Goal: Task Accomplishment & Management: Use online tool/utility

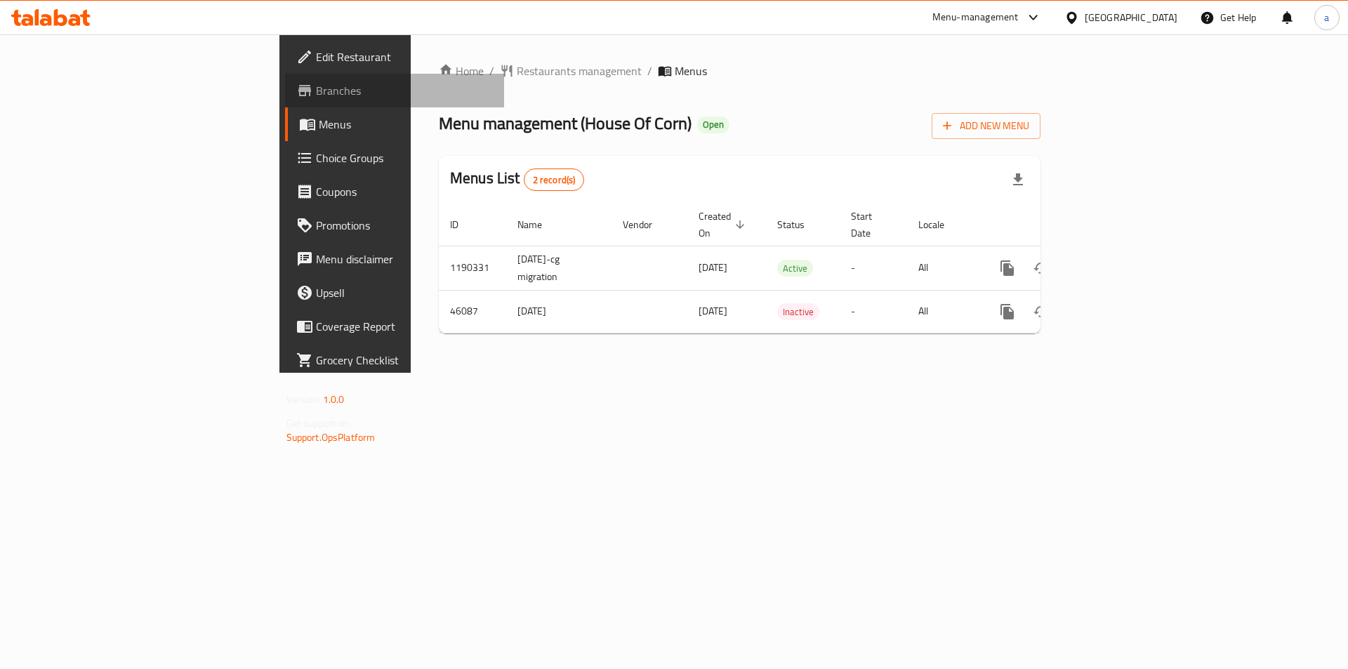
click at [316, 98] on span "Branches" at bounding box center [405, 90] width 178 height 17
click at [1029, 128] on span "Add New Menu" at bounding box center [986, 126] width 86 height 18
click at [316, 95] on span "Branches" at bounding box center [405, 90] width 178 height 17
click at [1029, 121] on span "Add New Menu" at bounding box center [986, 126] width 86 height 18
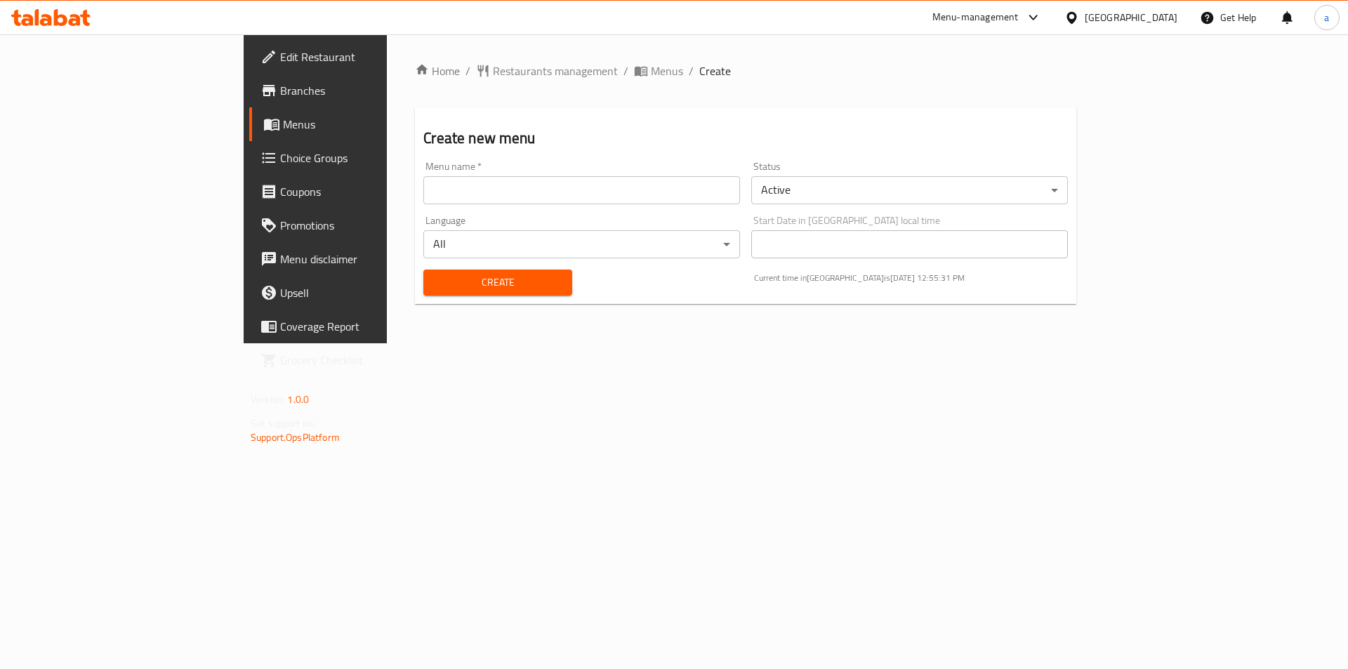
click at [675, 196] on input "text" at bounding box center [581, 190] width 317 height 28
type input "17/9/2025"
click at [456, 284] on span "Create" at bounding box center [497, 283] width 126 height 18
click at [249, 138] on link "Menus" at bounding box center [359, 124] width 220 height 34
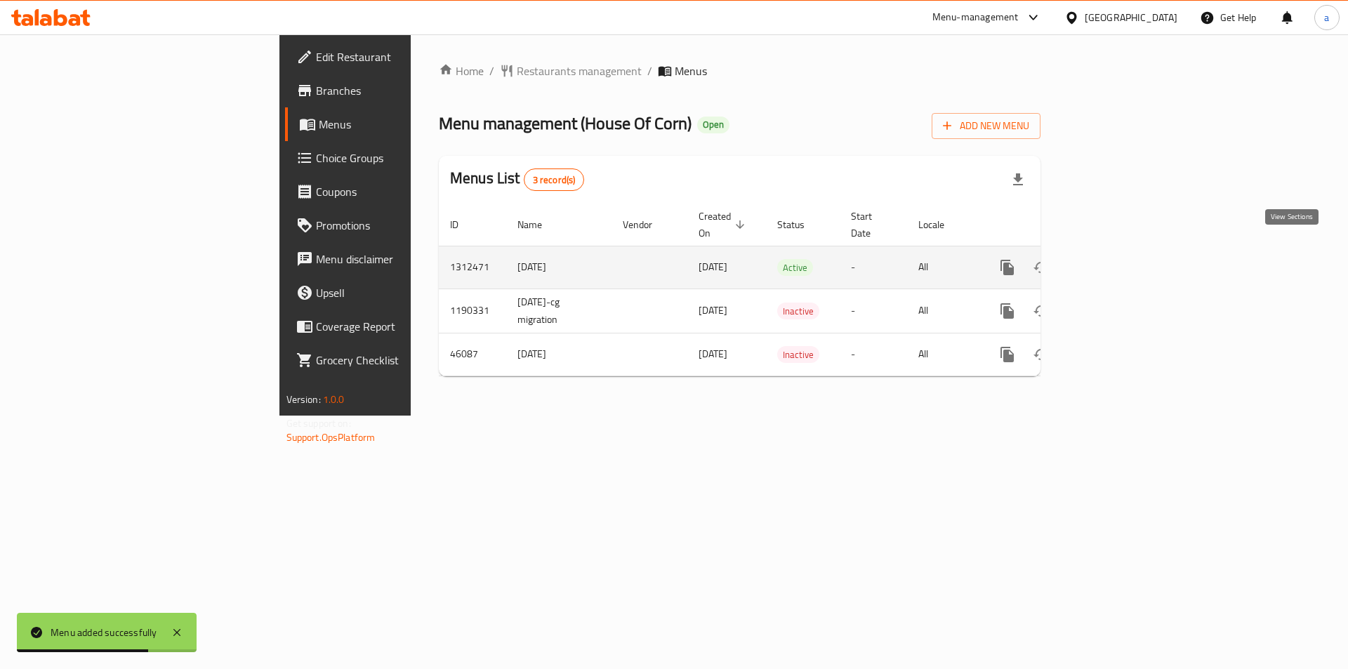
click at [1117, 259] on icon "enhanced table" at bounding box center [1108, 267] width 17 height 17
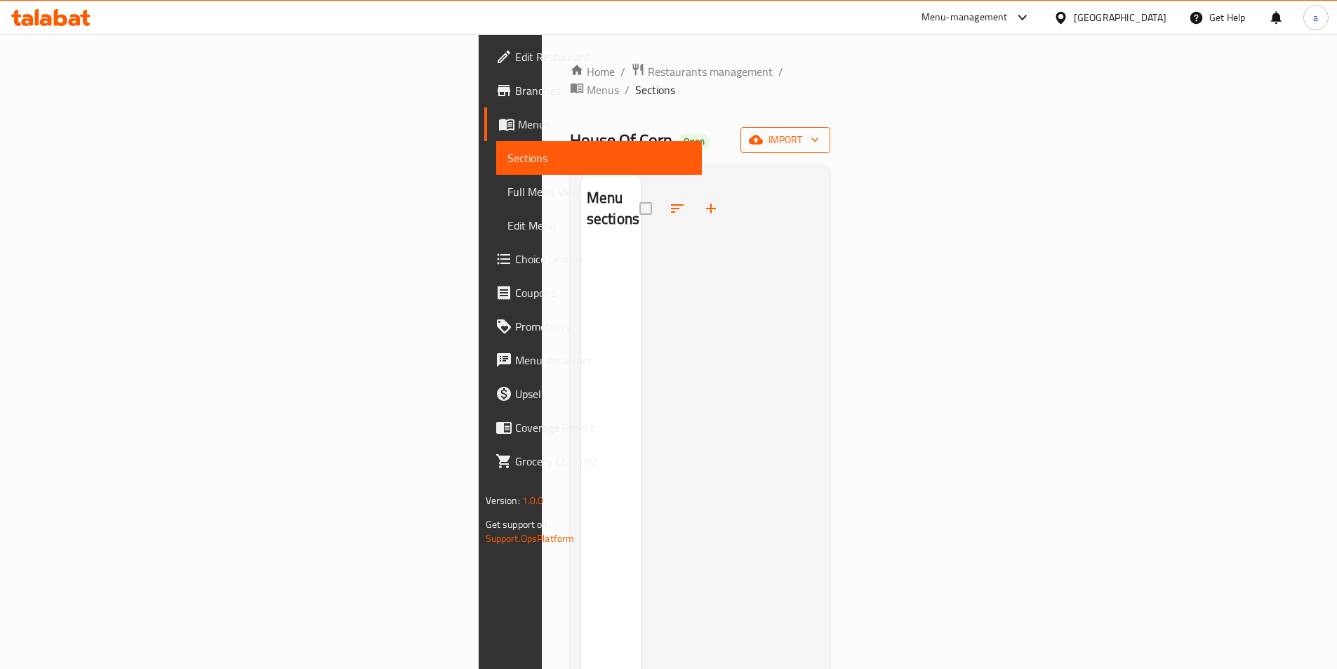
click at [819, 131] on span "import" at bounding box center [785, 140] width 67 height 18
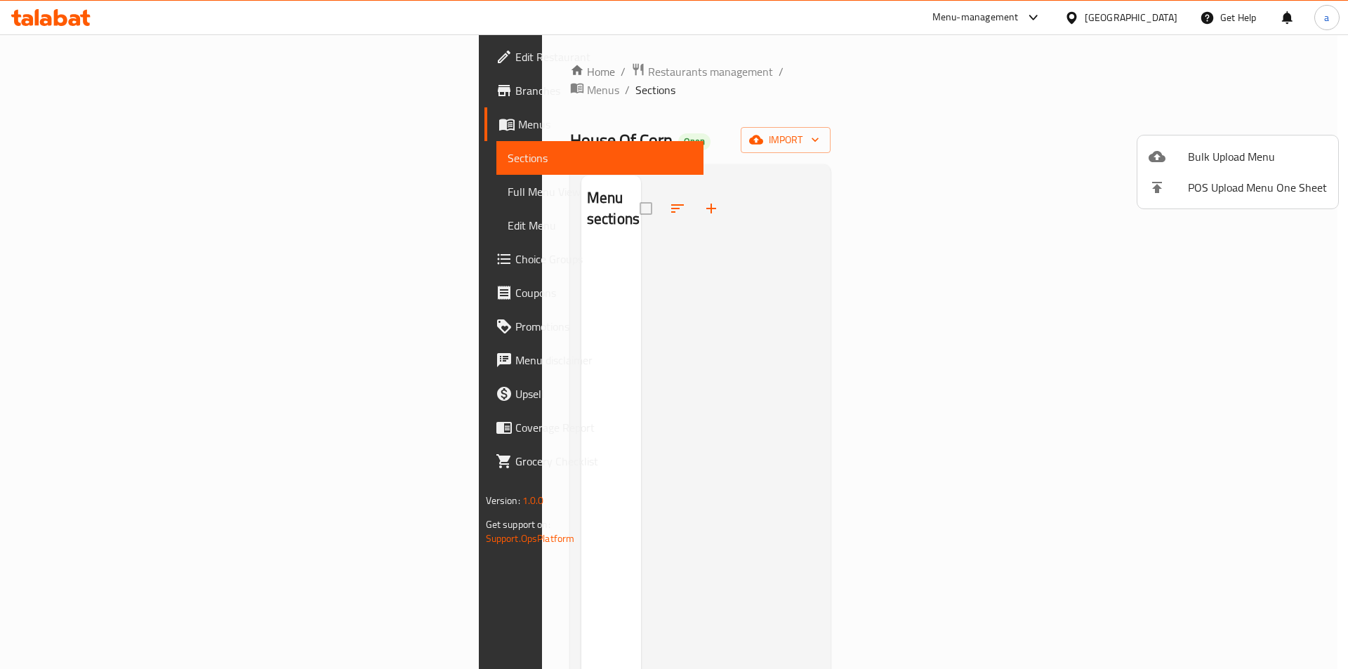
click at [1244, 123] on div at bounding box center [674, 334] width 1348 height 669
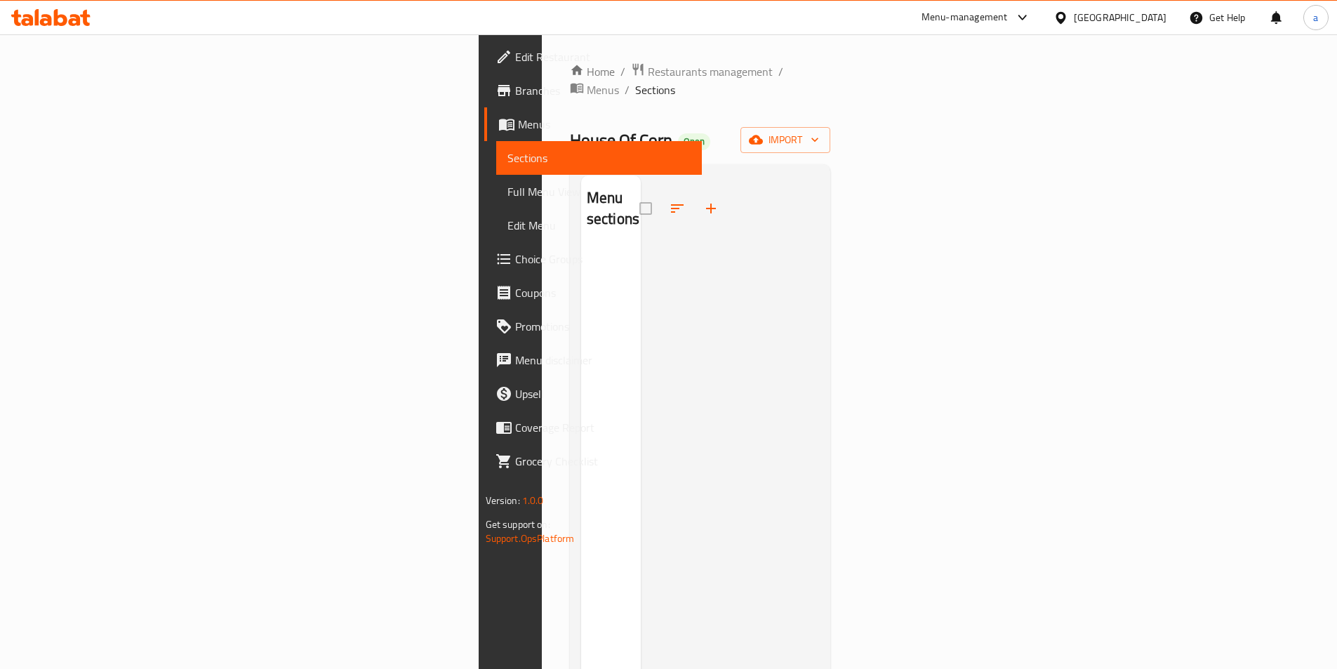
click at [507, 151] on span "Sections" at bounding box center [598, 157] width 183 height 17
click at [484, 135] on link "Menus" at bounding box center [593, 124] width 218 height 34
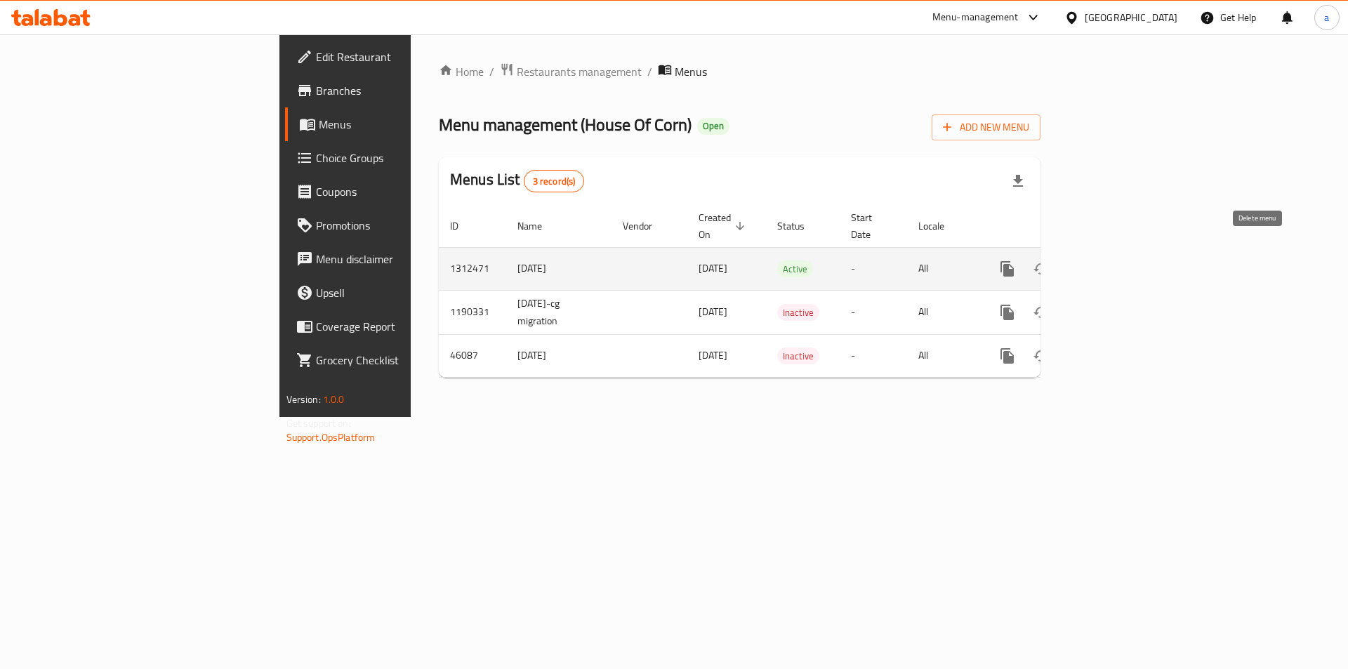
click at [1091, 262] on button "enhanced table" at bounding box center [1075, 269] width 34 height 34
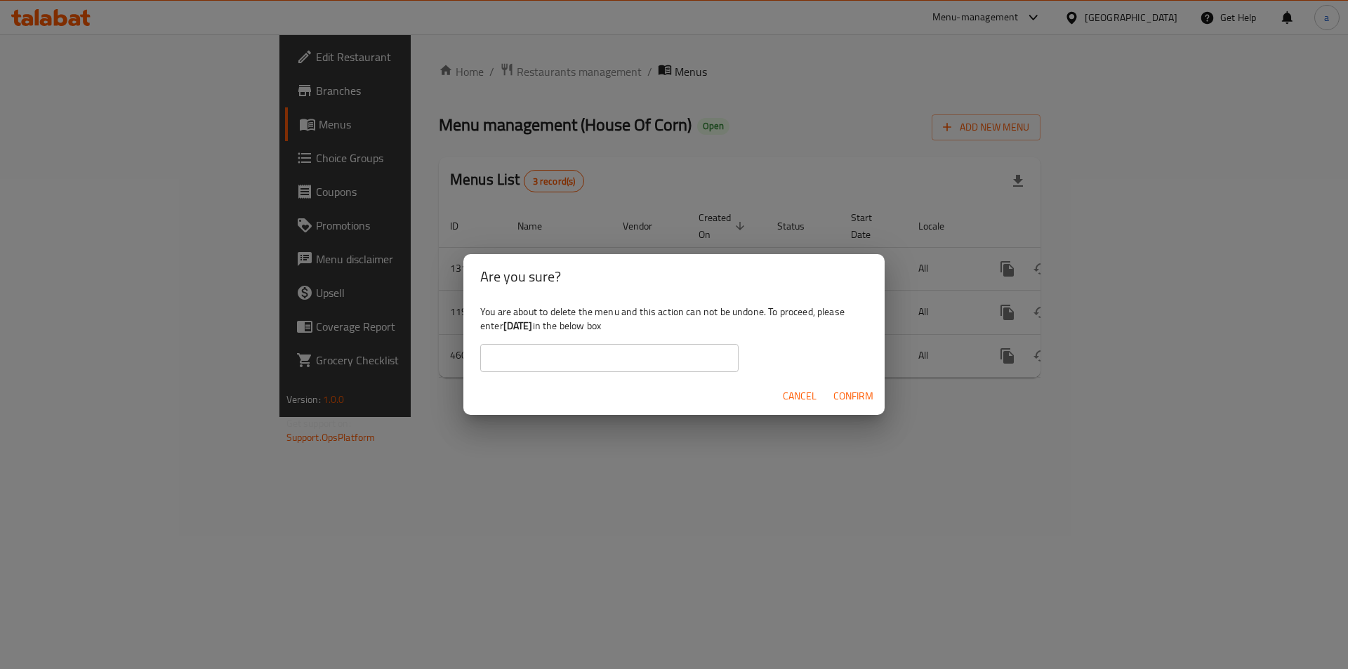
click at [860, 399] on span "Confirm" at bounding box center [853, 396] width 40 height 18
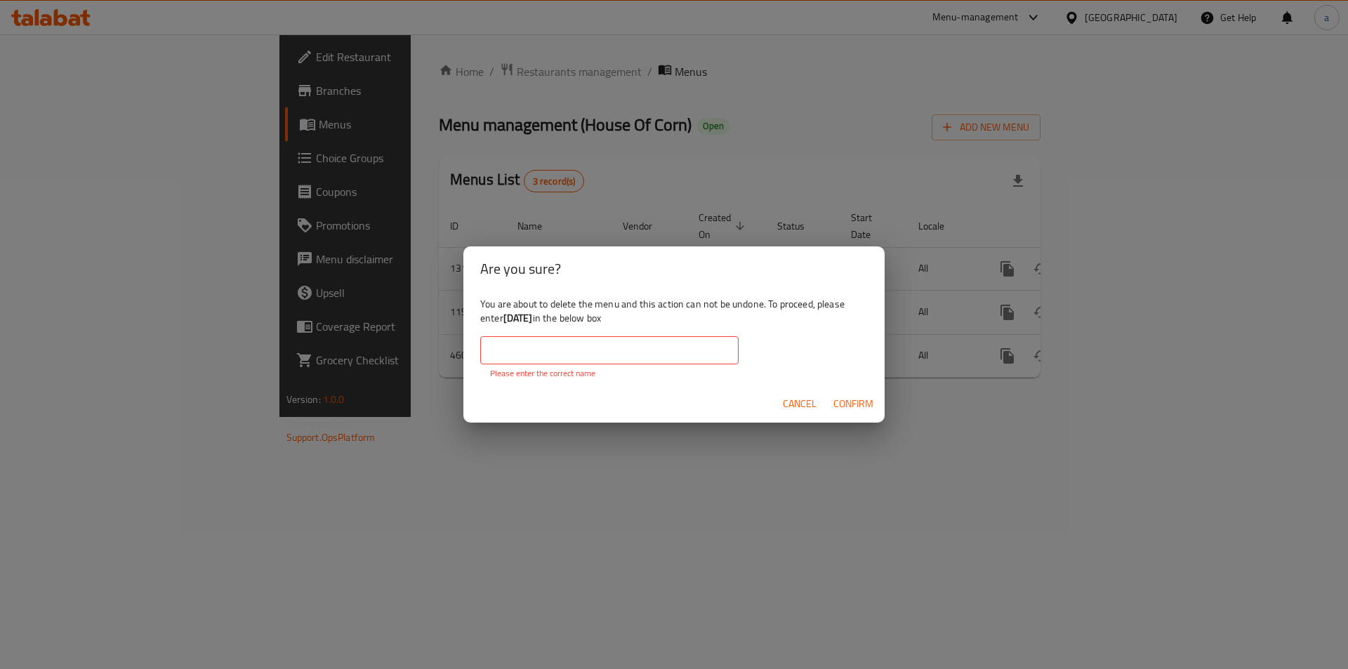
click at [813, 406] on span "Cancel" at bounding box center [800, 404] width 34 height 18
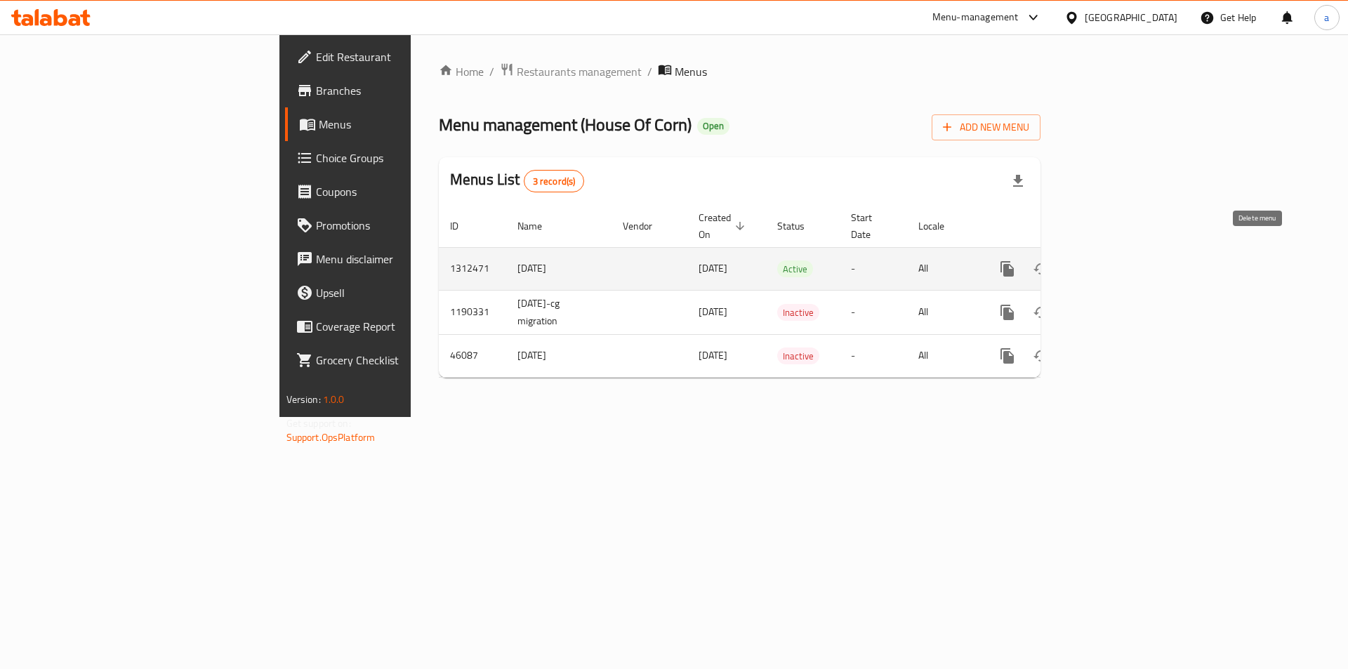
click at [1083, 261] on icon "enhanced table" at bounding box center [1074, 268] width 17 height 17
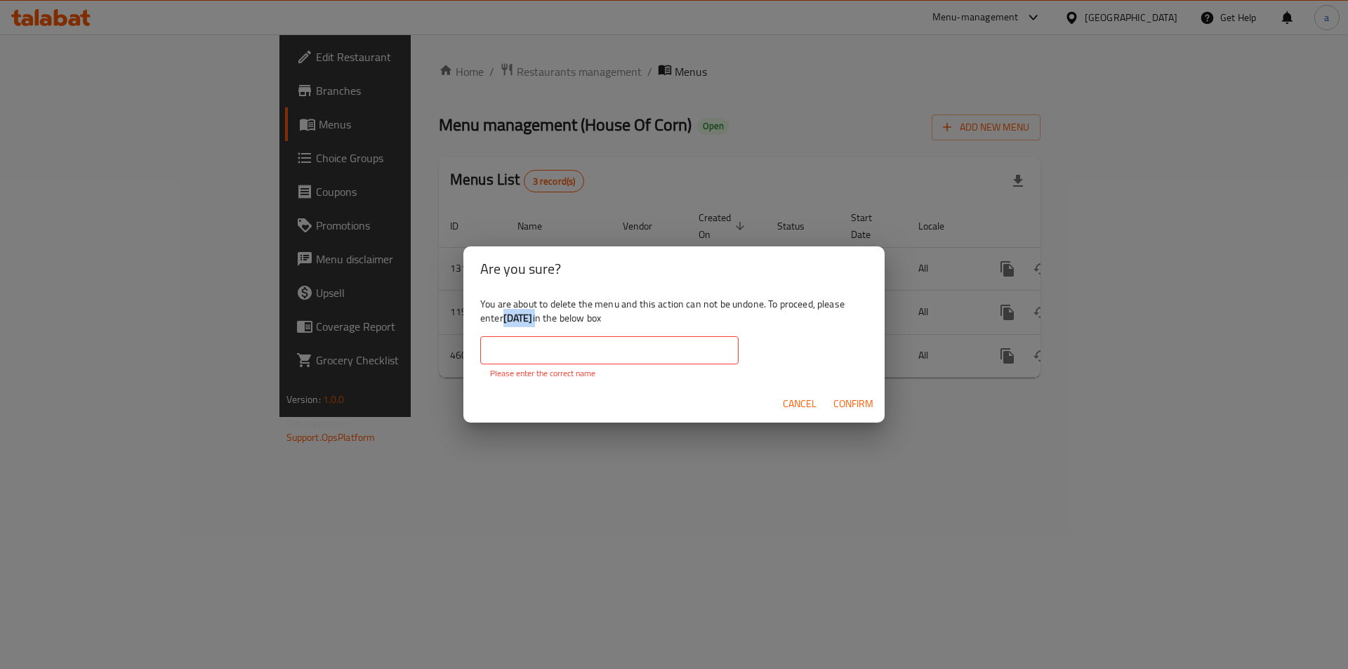
drag, startPoint x: 554, startPoint y: 320, endPoint x: 507, endPoint y: 314, distance: 46.7
click at [507, 314] on div "You are about to delete the menu and this action can not be undone. To proceed,…" at bounding box center [673, 338] width 421 height 94
copy div "17/9/2025"
click at [613, 350] on input "text" at bounding box center [609, 350] width 258 height 28
paste input "17/9/2025"
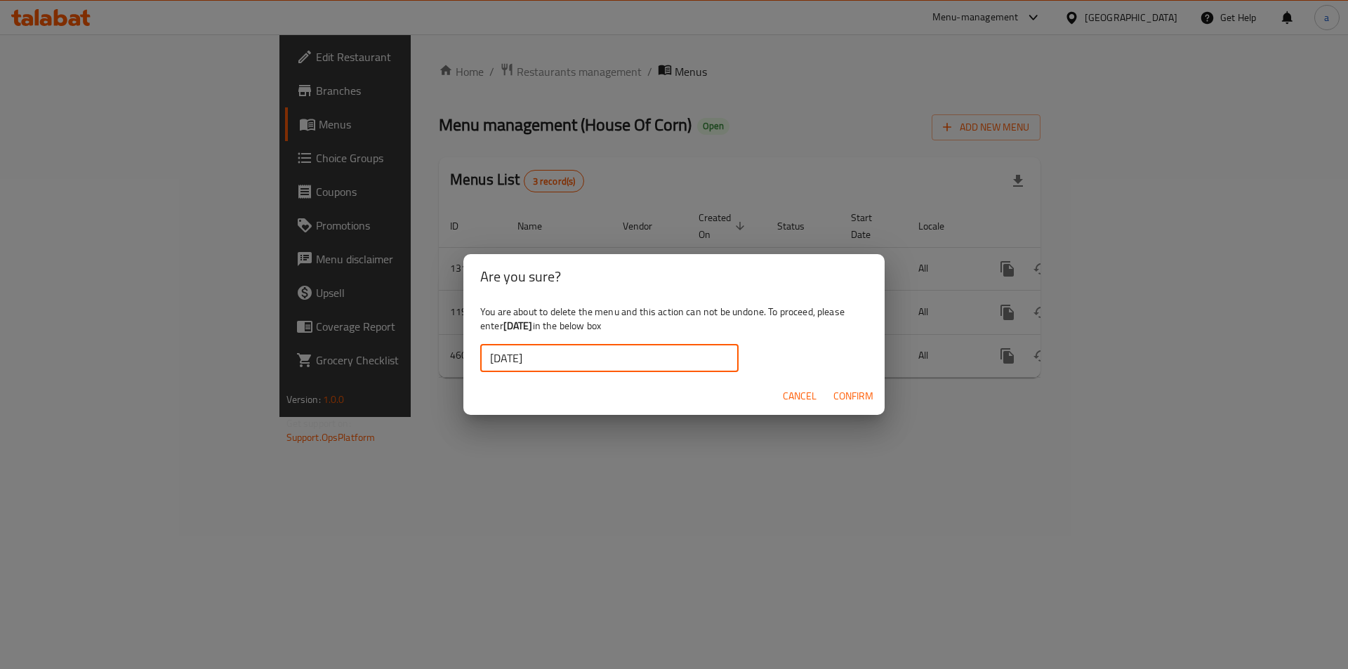
type input "17/9/2025"
click at [851, 392] on span "Confirm" at bounding box center [853, 396] width 40 height 18
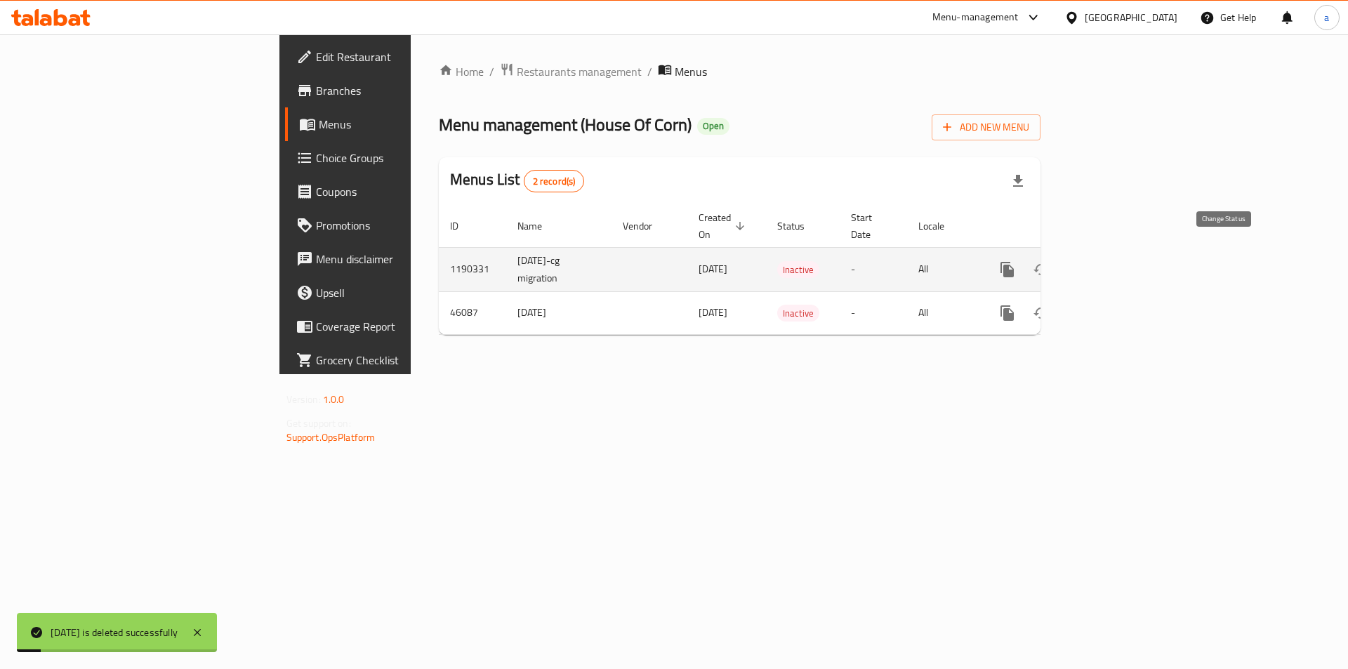
click at [1049, 261] on icon "enhanced table" at bounding box center [1040, 269] width 17 height 17
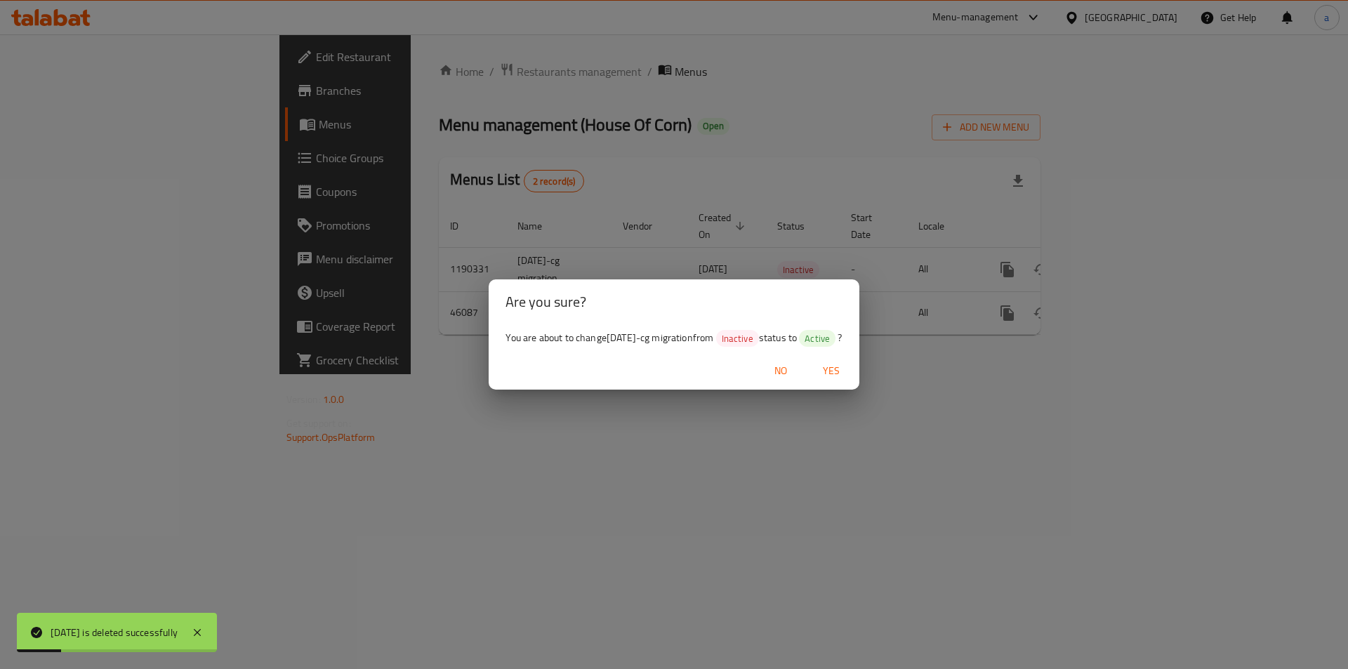
click at [848, 373] on span "Yes" at bounding box center [831, 371] width 34 height 18
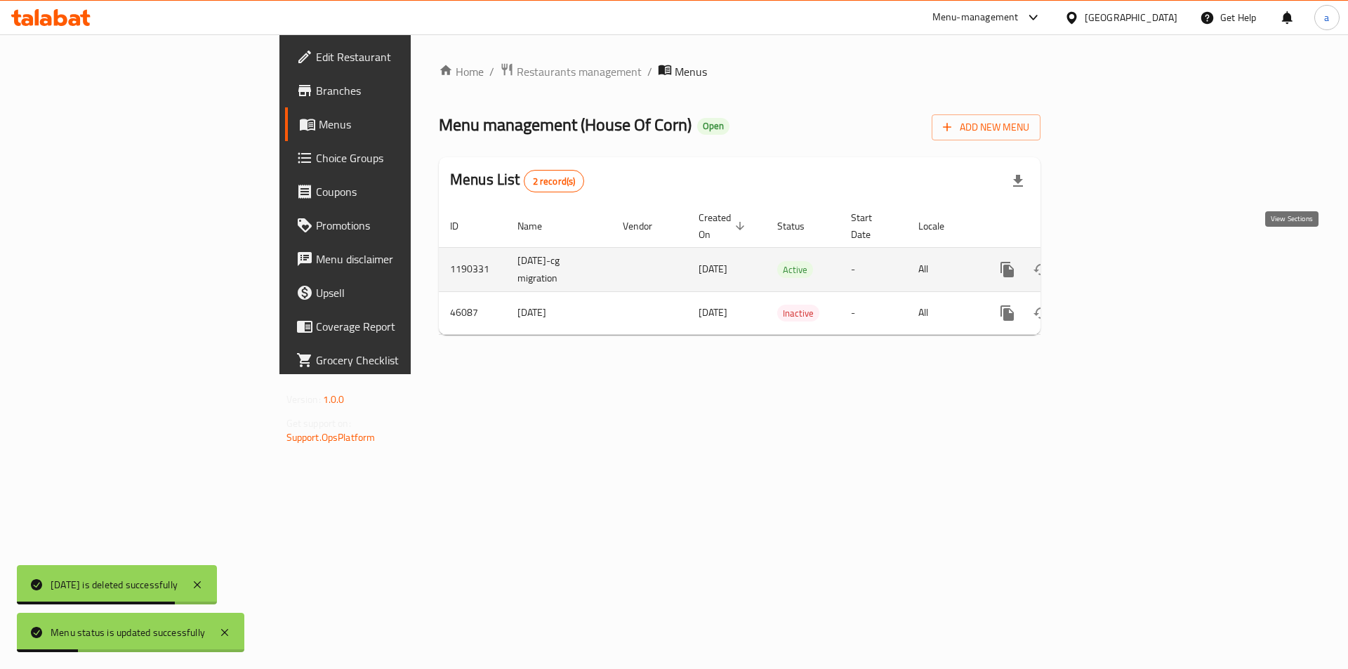
click at [1117, 261] on icon "enhanced table" at bounding box center [1108, 269] width 17 height 17
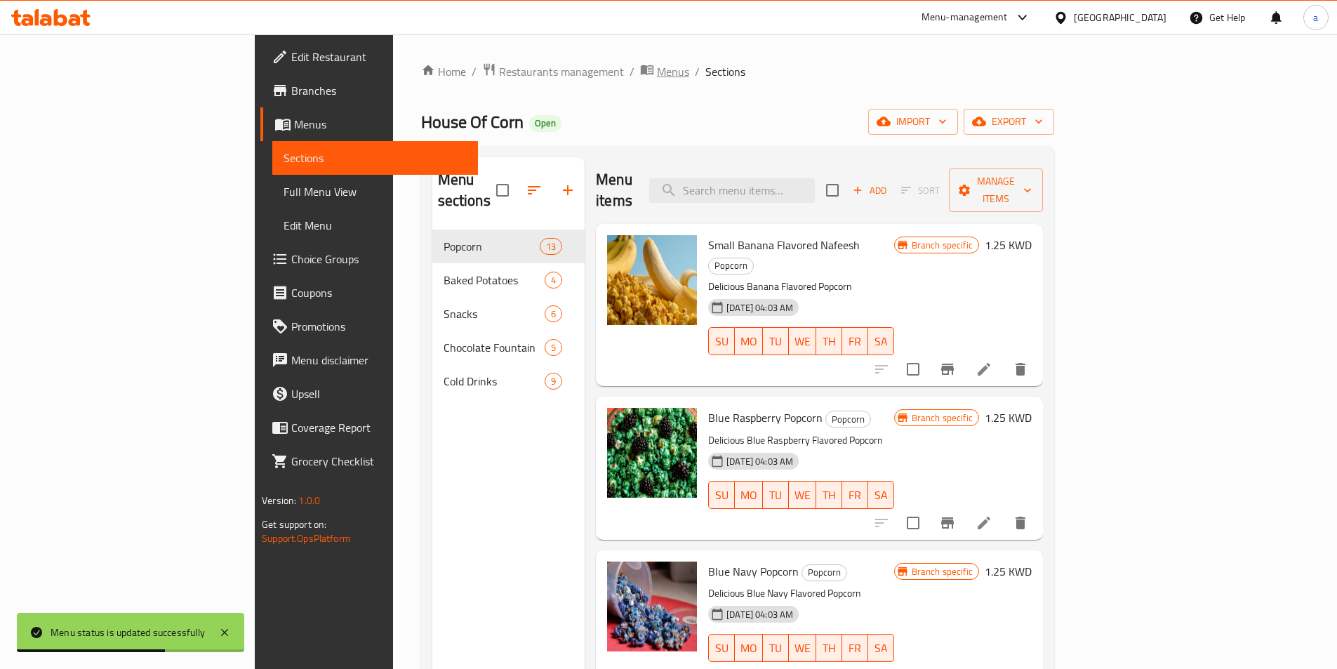
click at [657, 69] on span "Menus" at bounding box center [673, 71] width 32 height 17
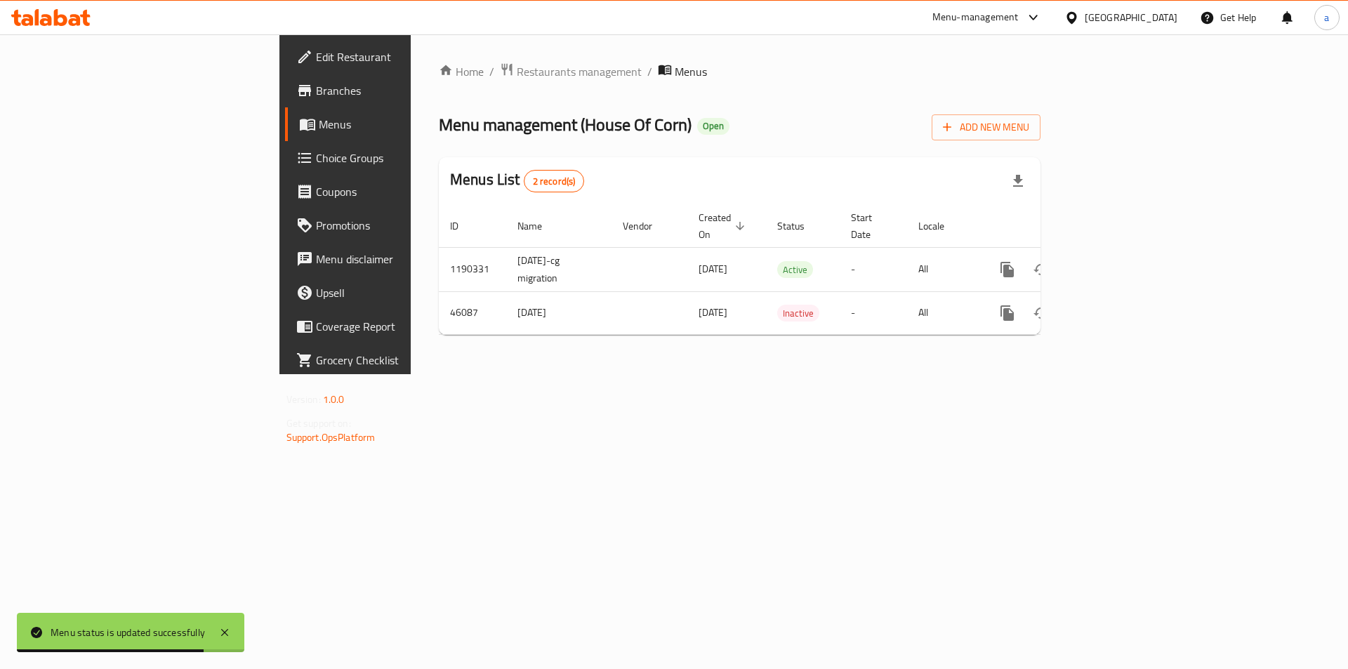
click at [285, 81] on link "Branches" at bounding box center [395, 91] width 220 height 34
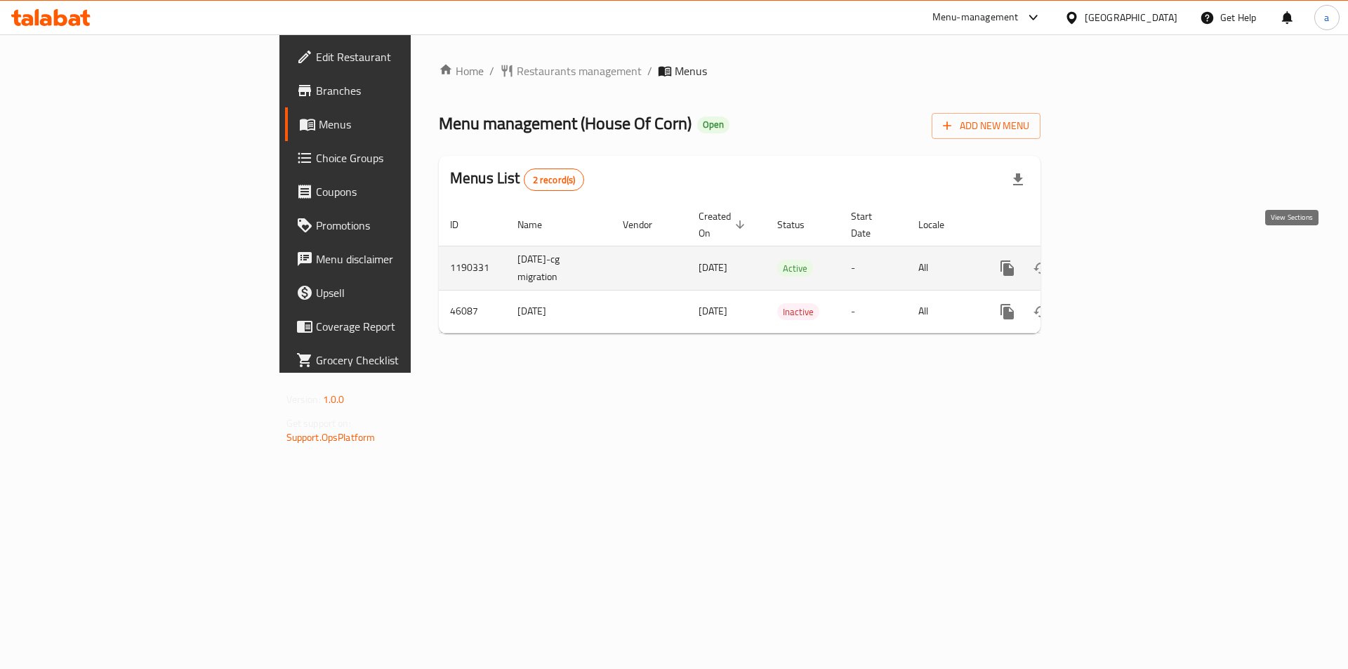
click at [1115, 262] on icon "enhanced table" at bounding box center [1108, 268] width 13 height 13
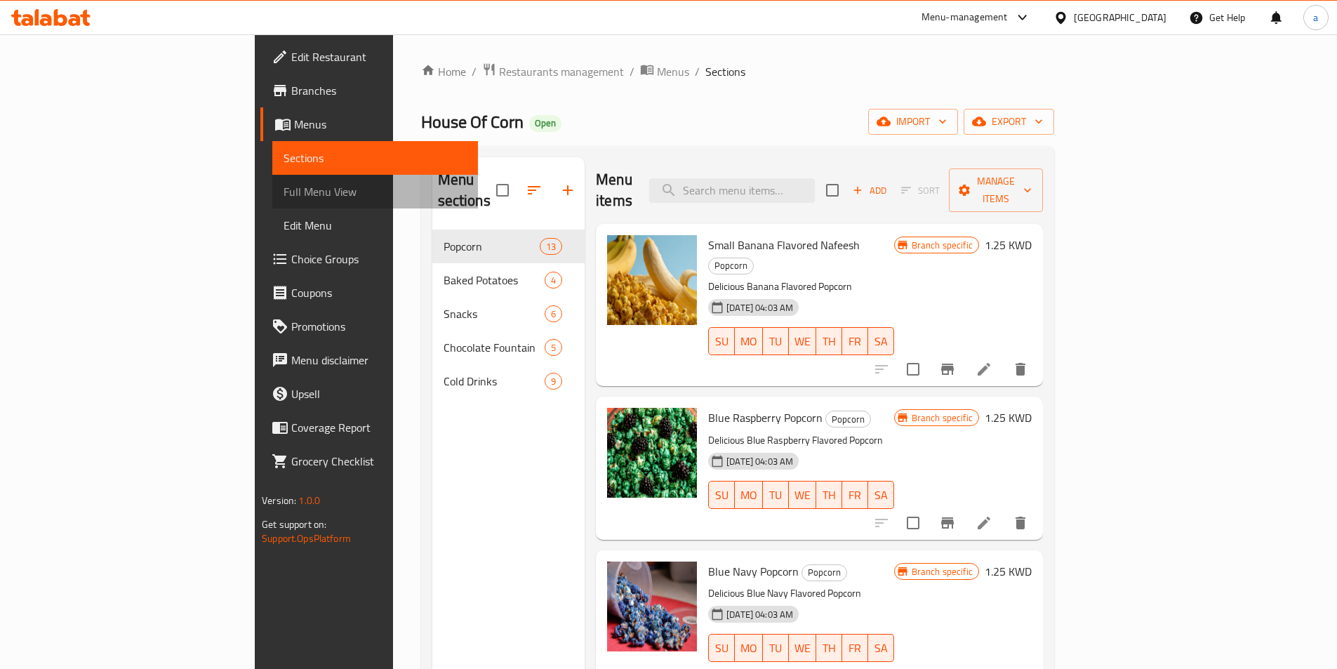
click at [272, 180] on link "Full Menu View" at bounding box center [375, 192] width 206 height 34
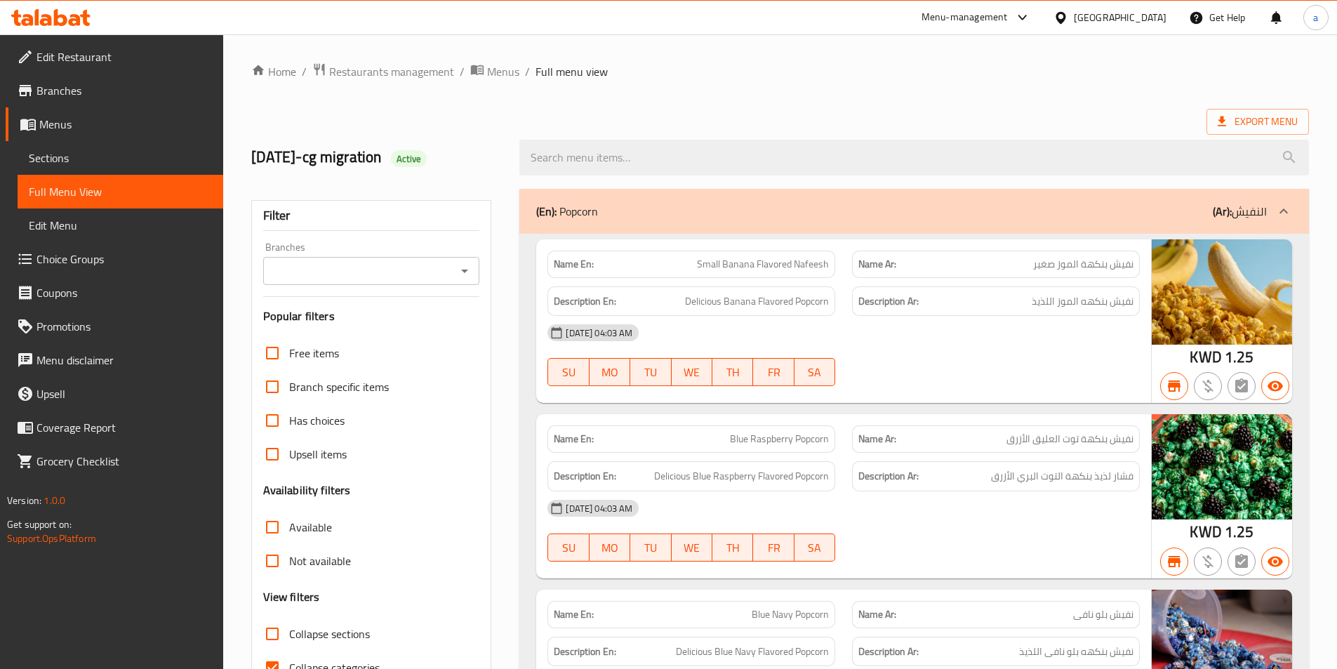
click at [62, 131] on span "Menus" at bounding box center [125, 124] width 173 height 17
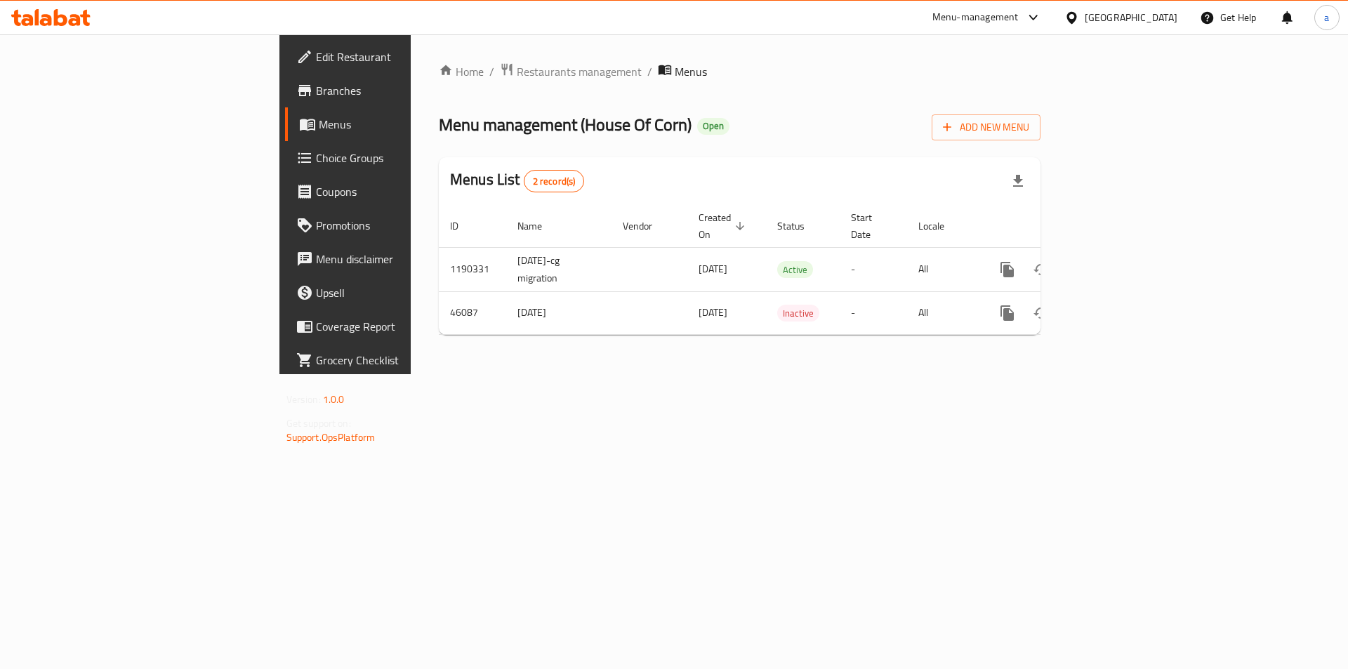
click at [316, 98] on span "Branches" at bounding box center [405, 90] width 178 height 17
click at [319, 123] on span "Menus" at bounding box center [406, 124] width 175 height 17
click at [319, 132] on span "Menus" at bounding box center [406, 124] width 175 height 17
click at [285, 102] on link "Branches" at bounding box center [395, 91] width 220 height 34
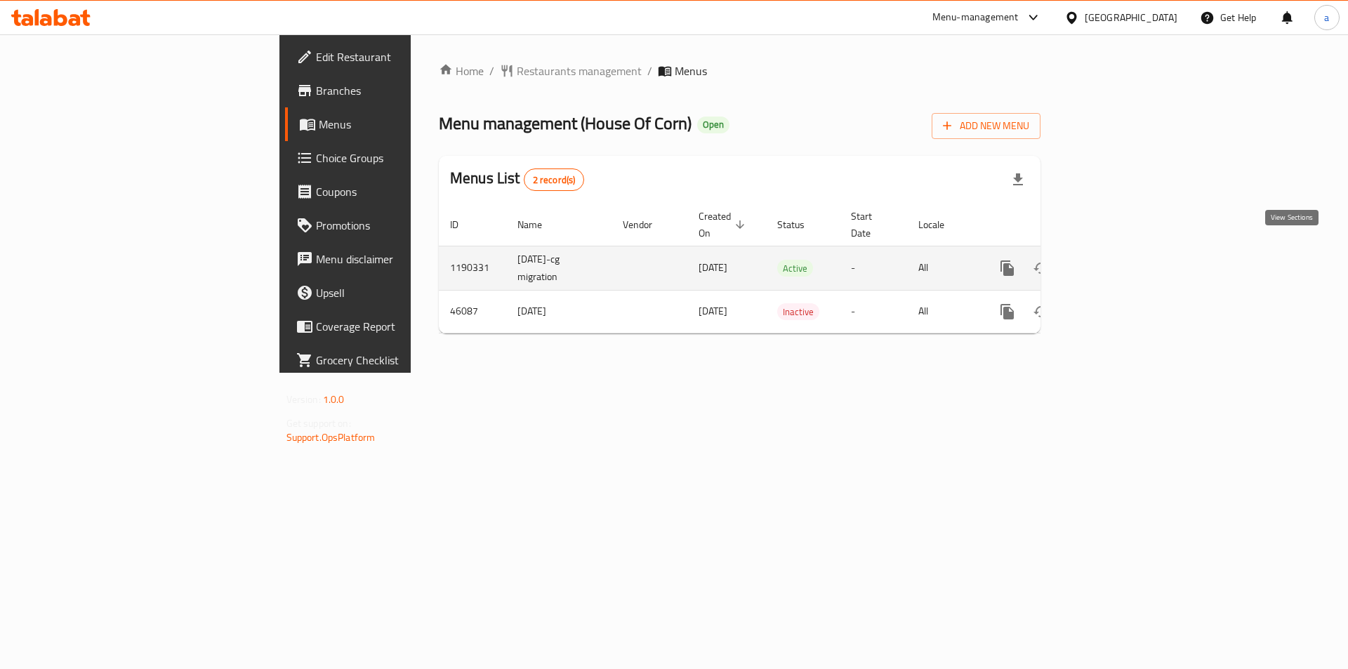
click at [1117, 260] on icon "enhanced table" at bounding box center [1108, 268] width 17 height 17
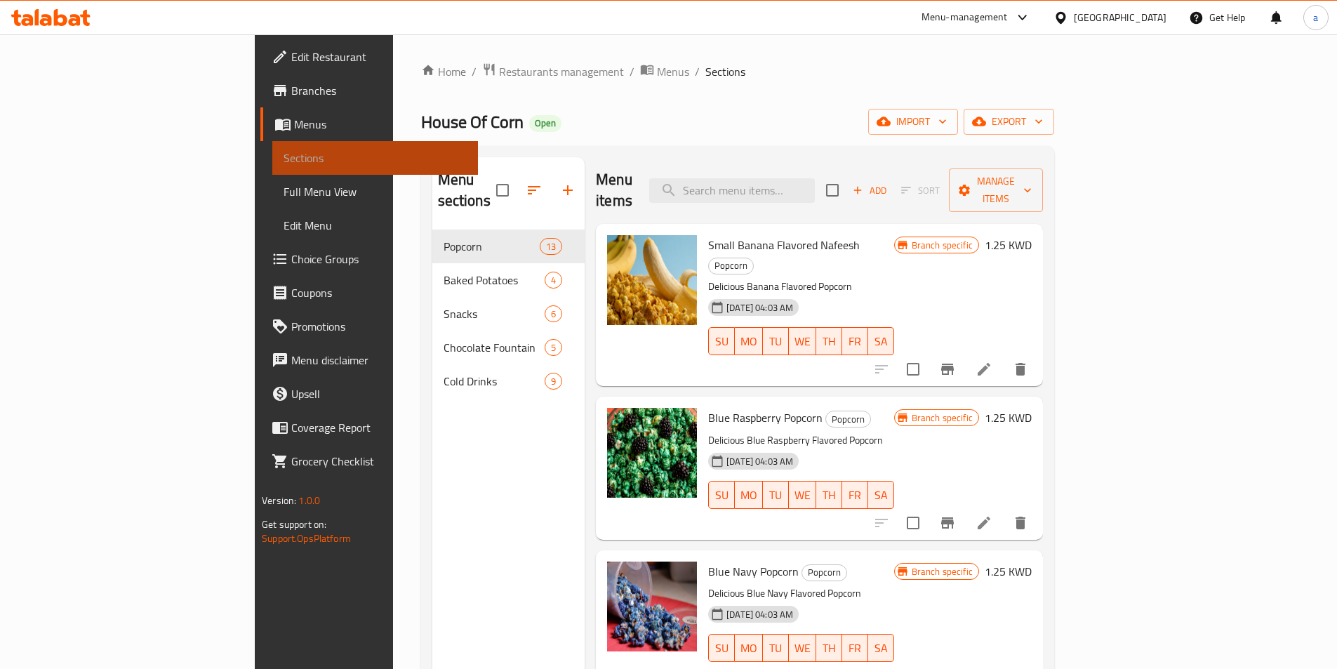
click at [284, 151] on span "Sections" at bounding box center [375, 157] width 183 height 17
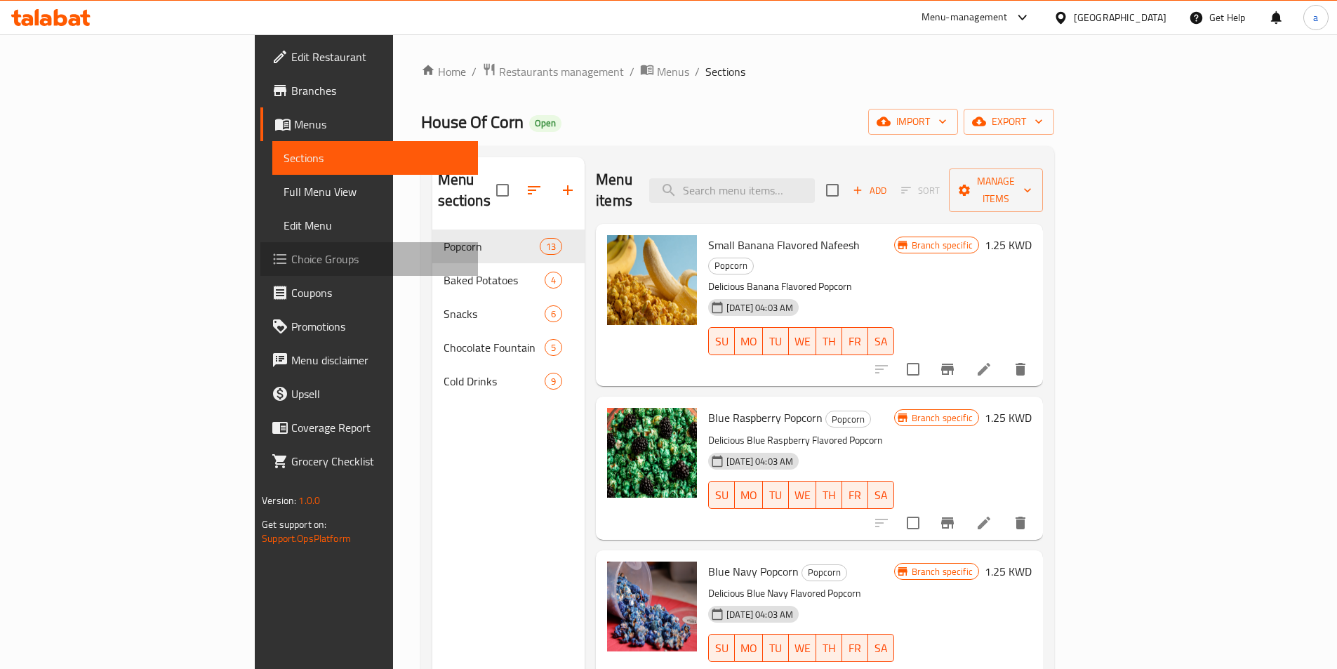
click at [291, 255] on span "Choice Groups" at bounding box center [378, 259] width 175 height 17
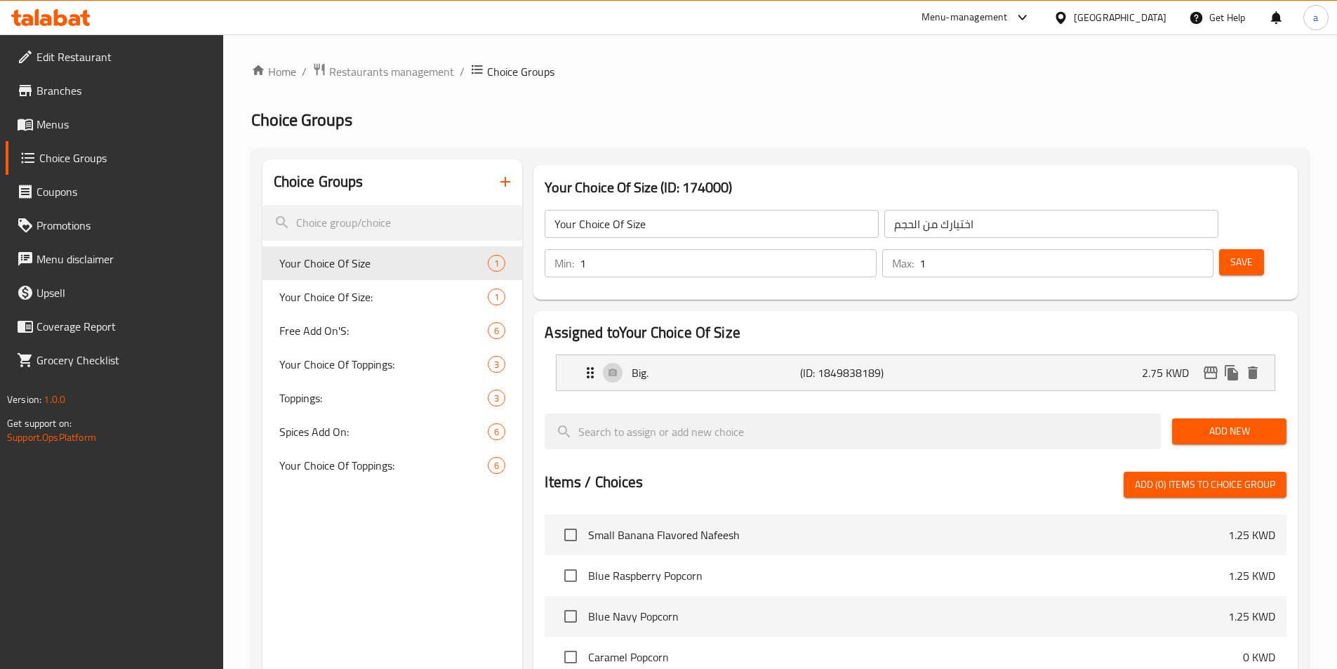
click at [43, 93] on span "Branches" at bounding box center [123, 90] width 175 height 17
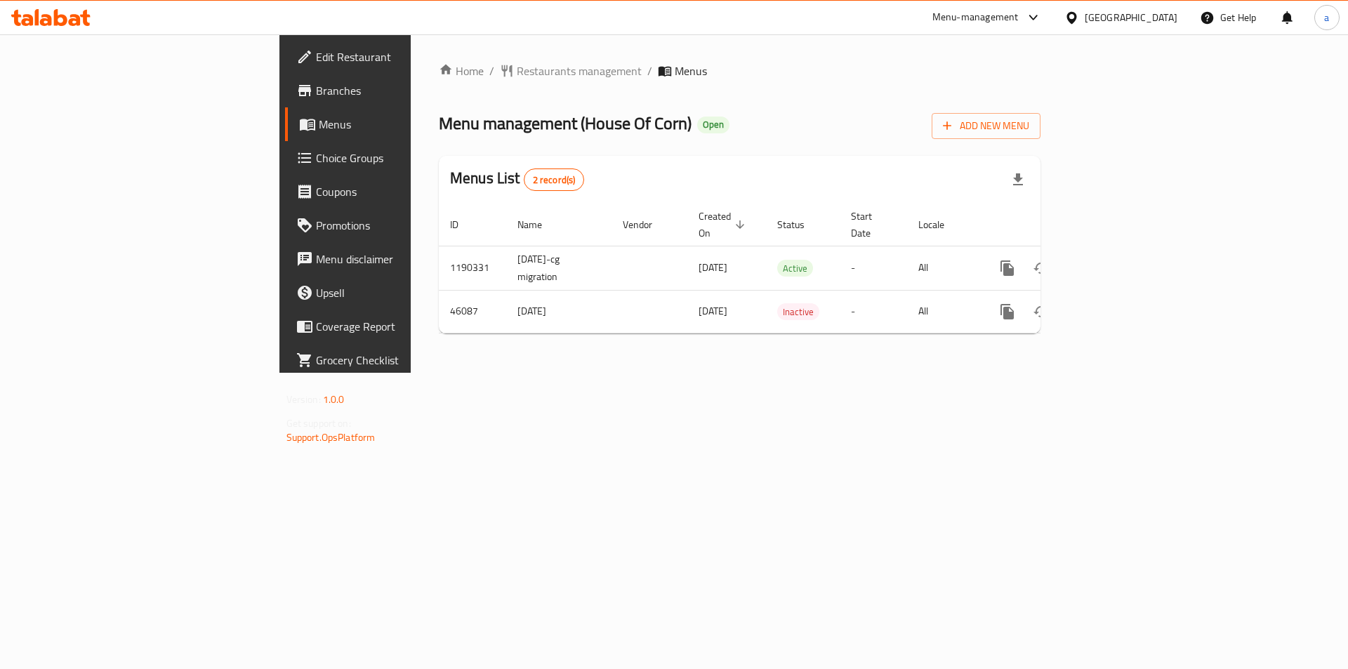
click at [285, 99] on link "Branches" at bounding box center [395, 91] width 220 height 34
click at [316, 93] on span "Branches" at bounding box center [405, 90] width 178 height 17
click at [285, 100] on link "Branches" at bounding box center [395, 91] width 220 height 34
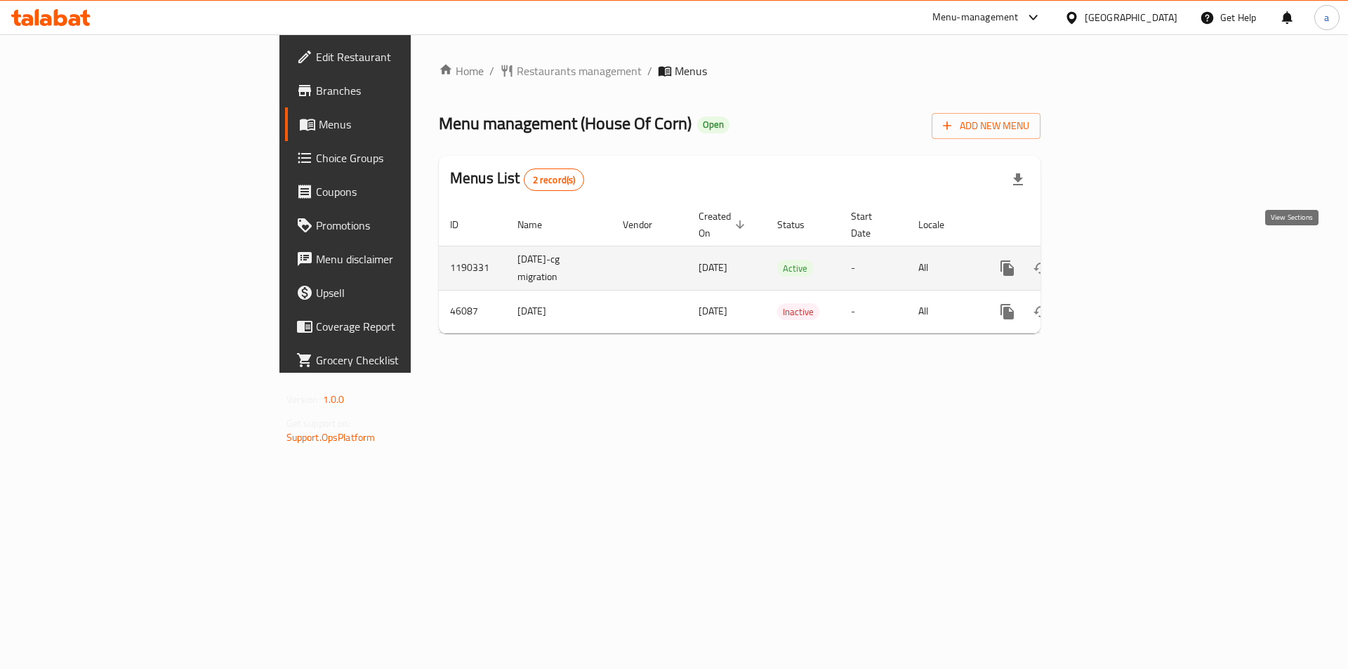
click at [1117, 260] on icon "enhanced table" at bounding box center [1108, 268] width 17 height 17
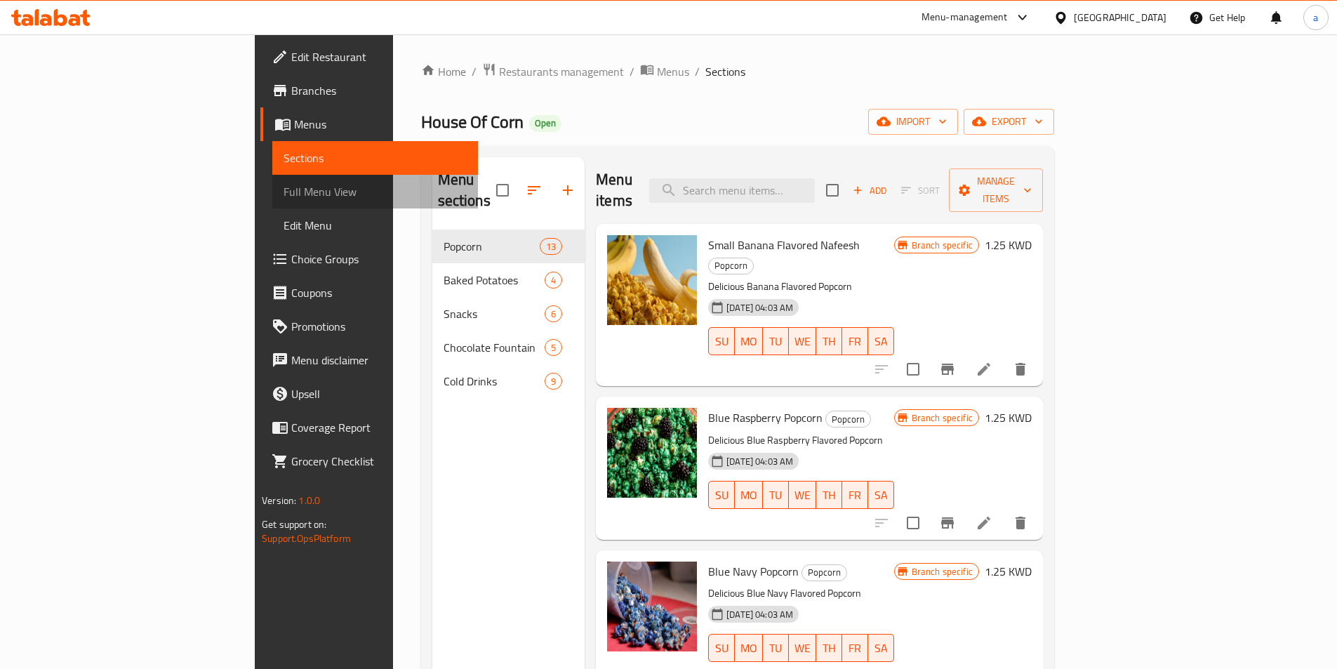
click at [284, 199] on span "Full Menu View" at bounding box center [375, 191] width 183 height 17
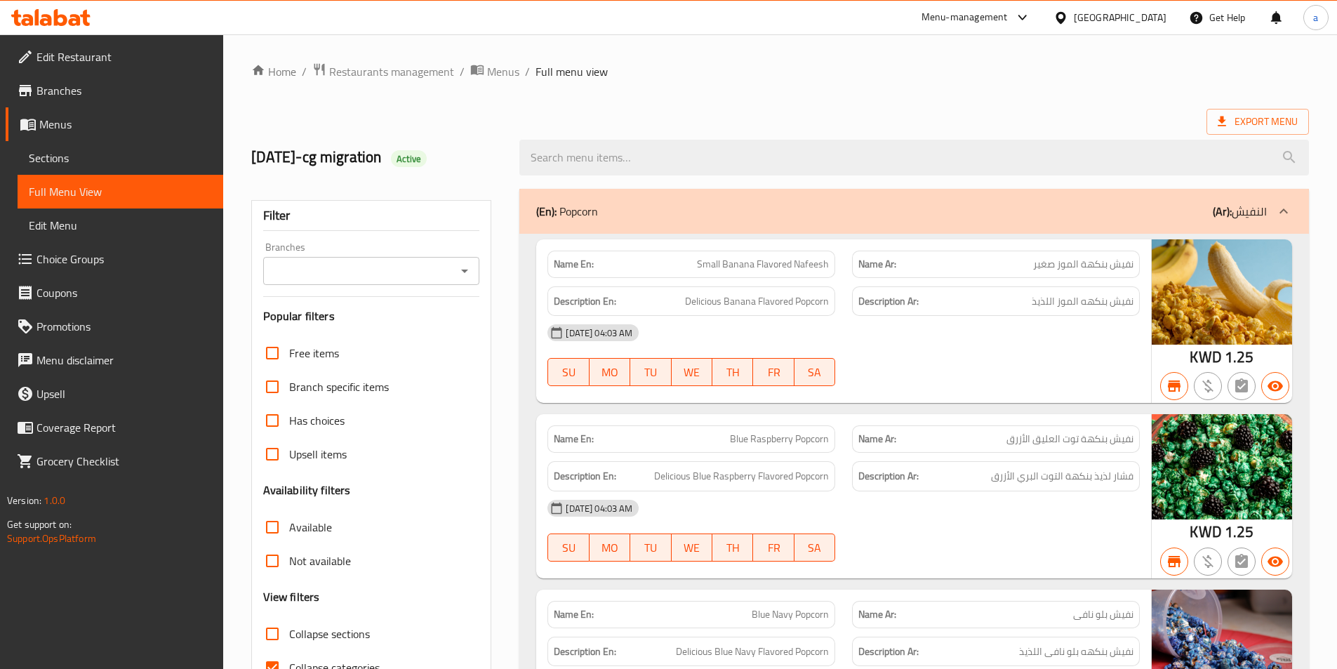
click at [51, 89] on span "Branches" at bounding box center [123, 90] width 175 height 17
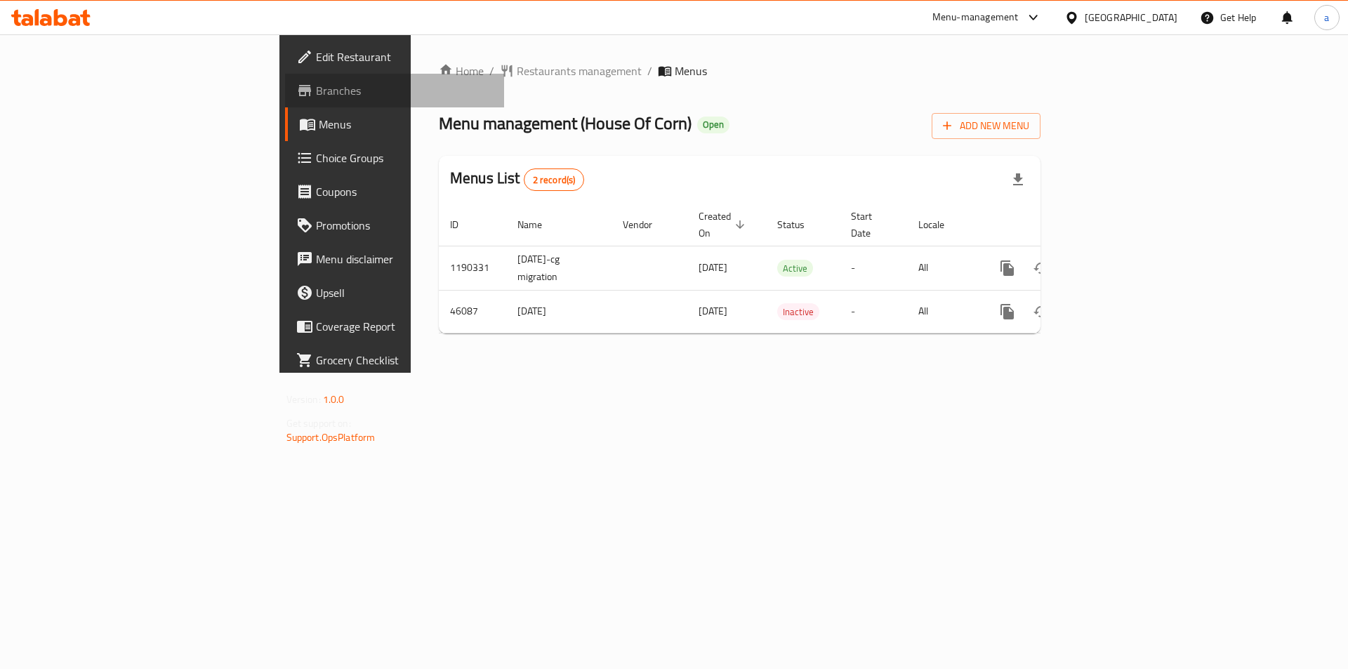
click at [316, 87] on span "Branches" at bounding box center [405, 90] width 178 height 17
click at [319, 117] on span "Menus" at bounding box center [406, 124] width 175 height 17
click at [316, 95] on span "Branches" at bounding box center [405, 90] width 178 height 17
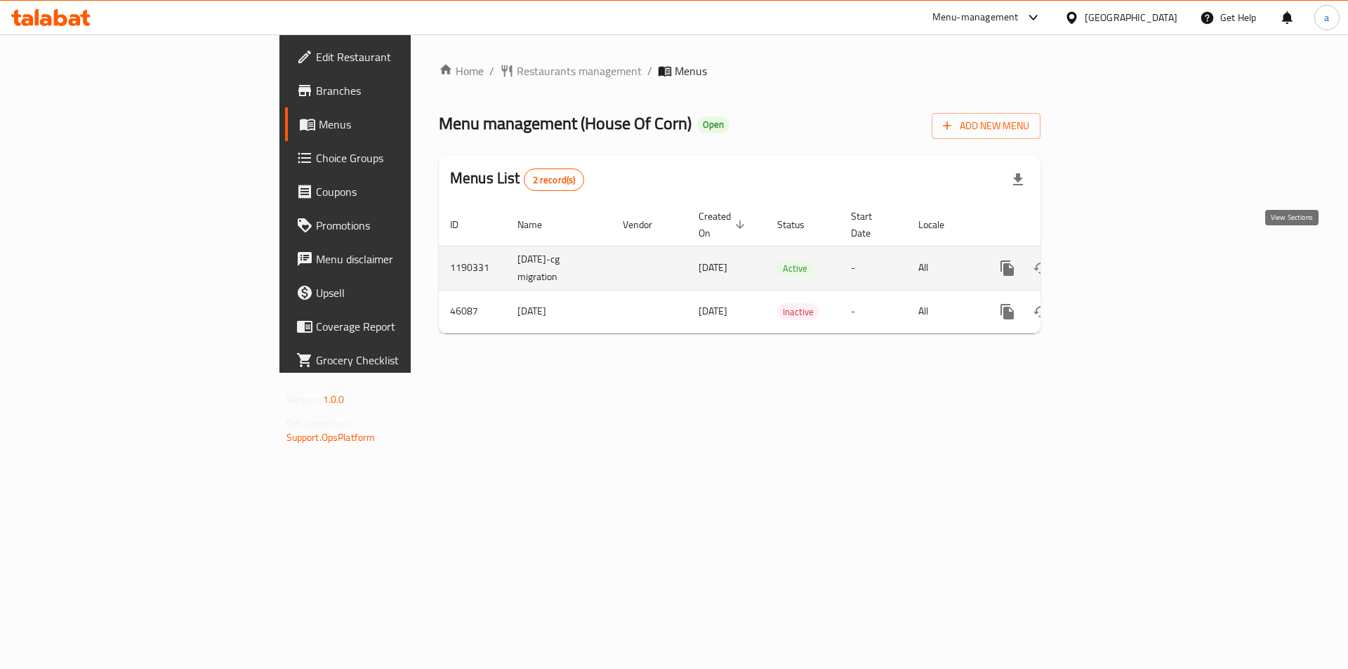
click at [1117, 260] on icon "enhanced table" at bounding box center [1108, 268] width 17 height 17
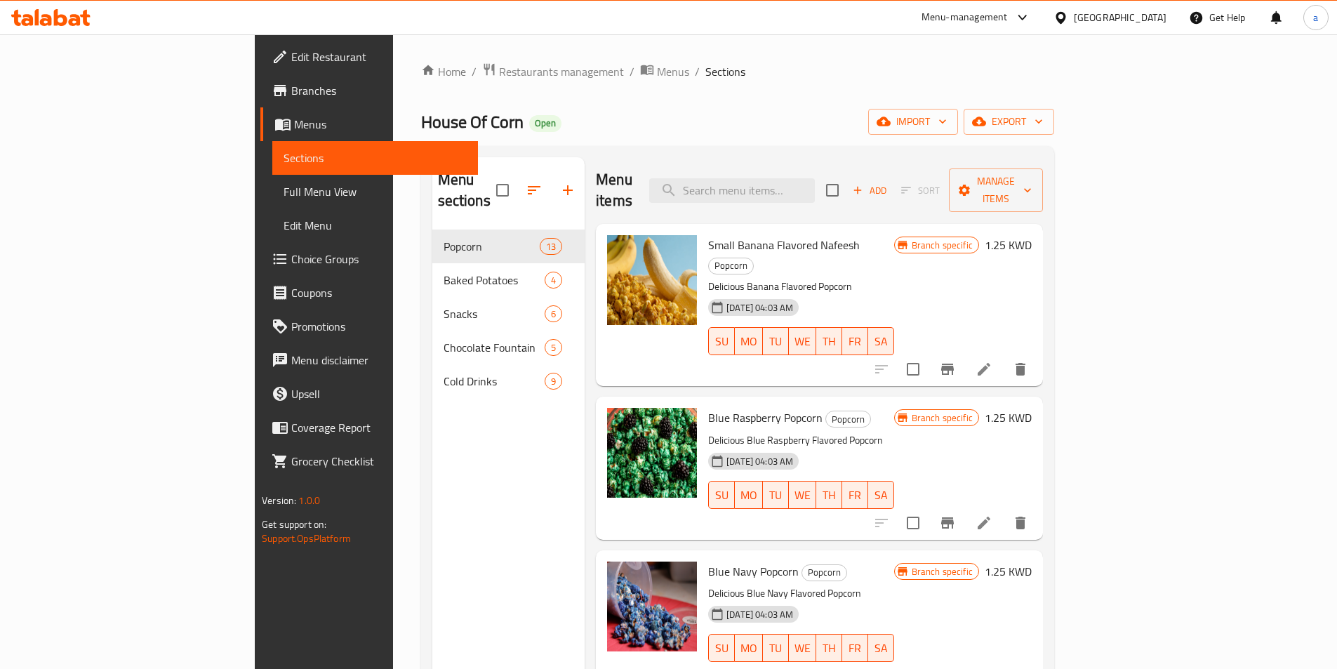
click at [272, 166] on link "Sections" at bounding box center [375, 158] width 206 height 34
click at [284, 189] on span "Full Menu View" at bounding box center [375, 191] width 183 height 17
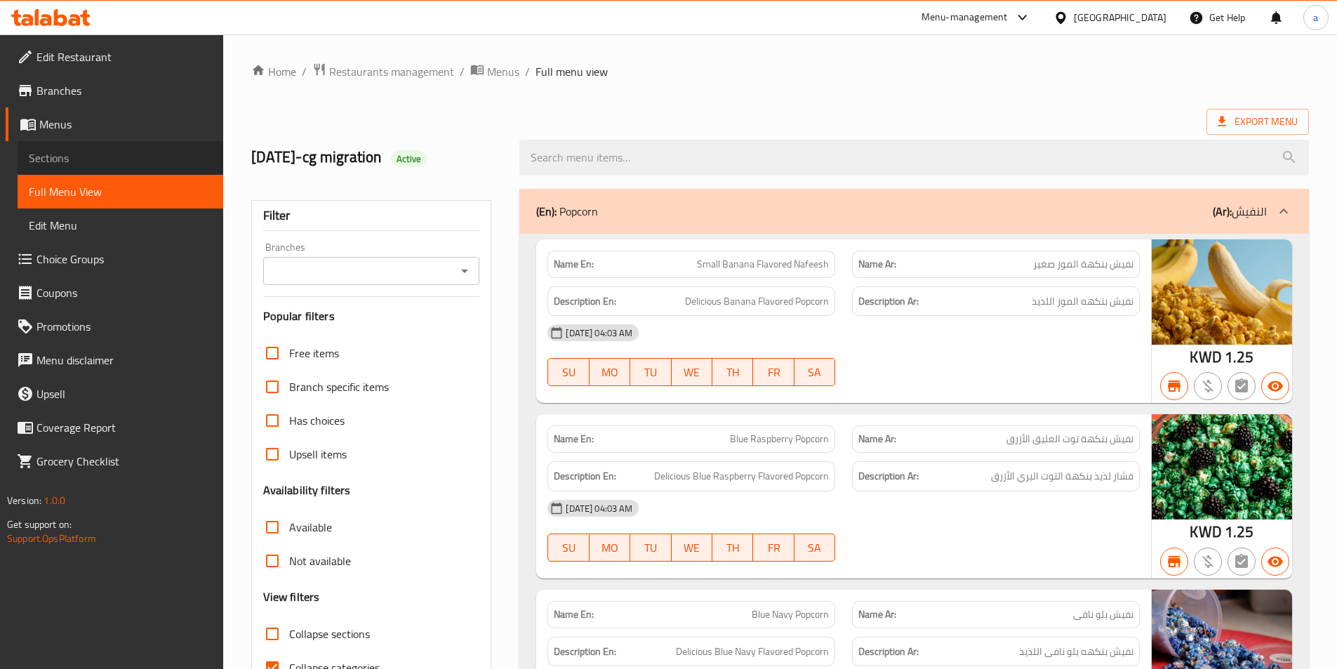
click at [89, 168] on link "Sections" at bounding box center [121, 158] width 206 height 34
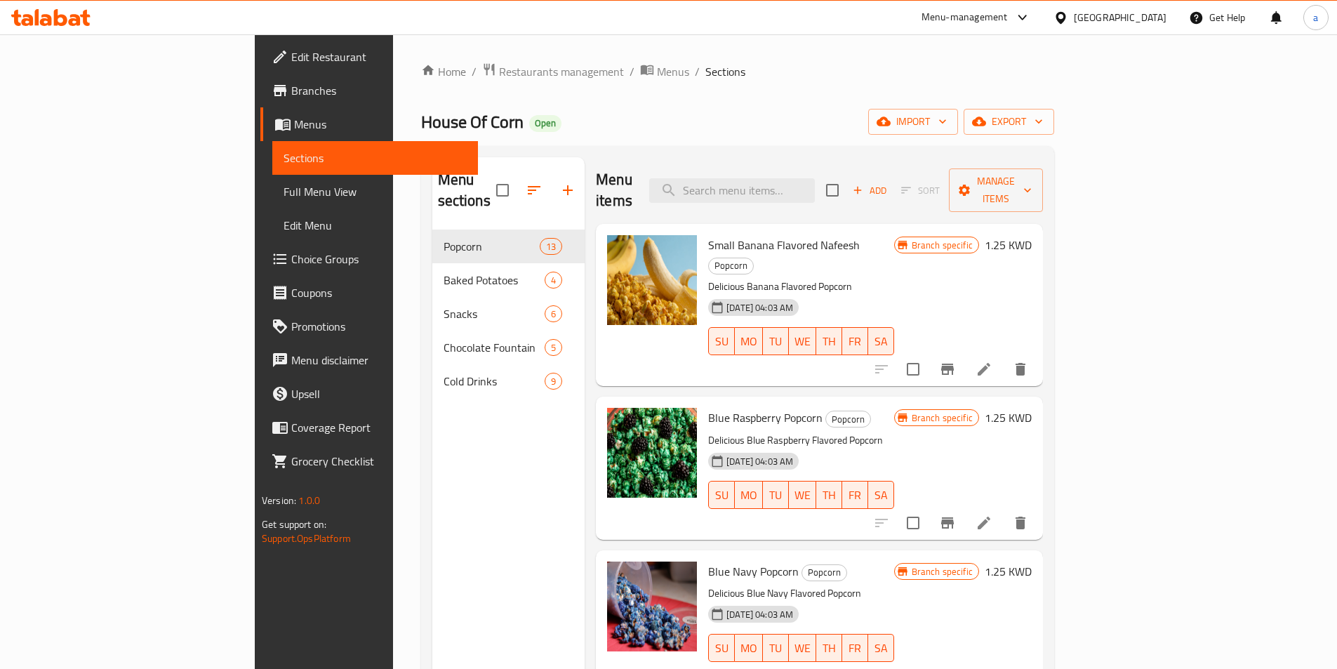
click at [291, 97] on span "Branches" at bounding box center [378, 90] width 175 height 17
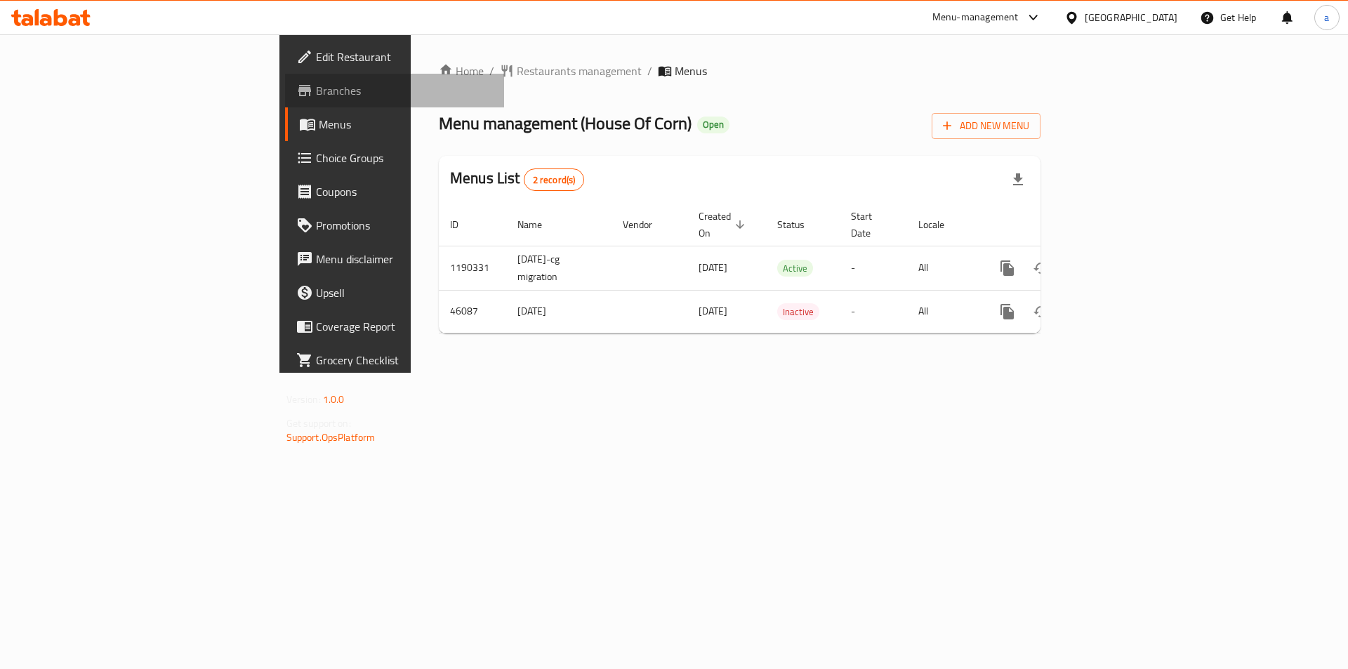
click at [316, 95] on span "Branches" at bounding box center [405, 90] width 178 height 17
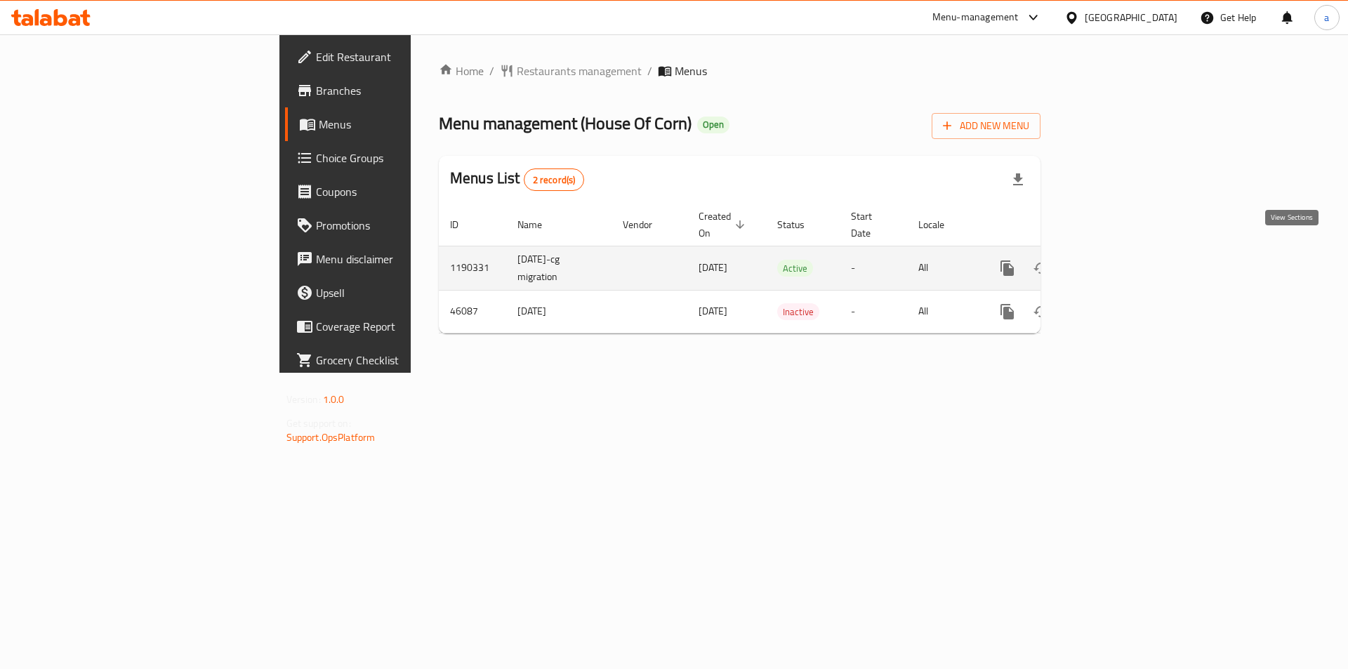
click at [1117, 260] on icon "enhanced table" at bounding box center [1108, 268] width 17 height 17
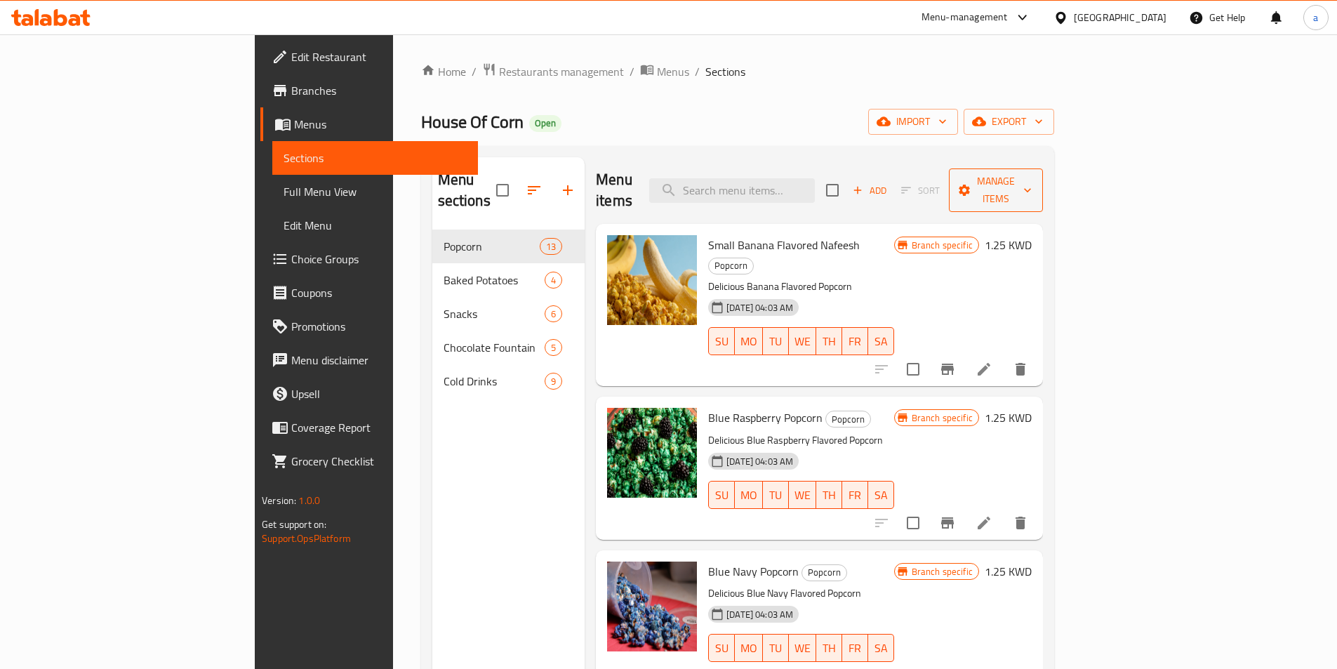
click at [1032, 185] on span "Manage items" at bounding box center [996, 190] width 72 height 35
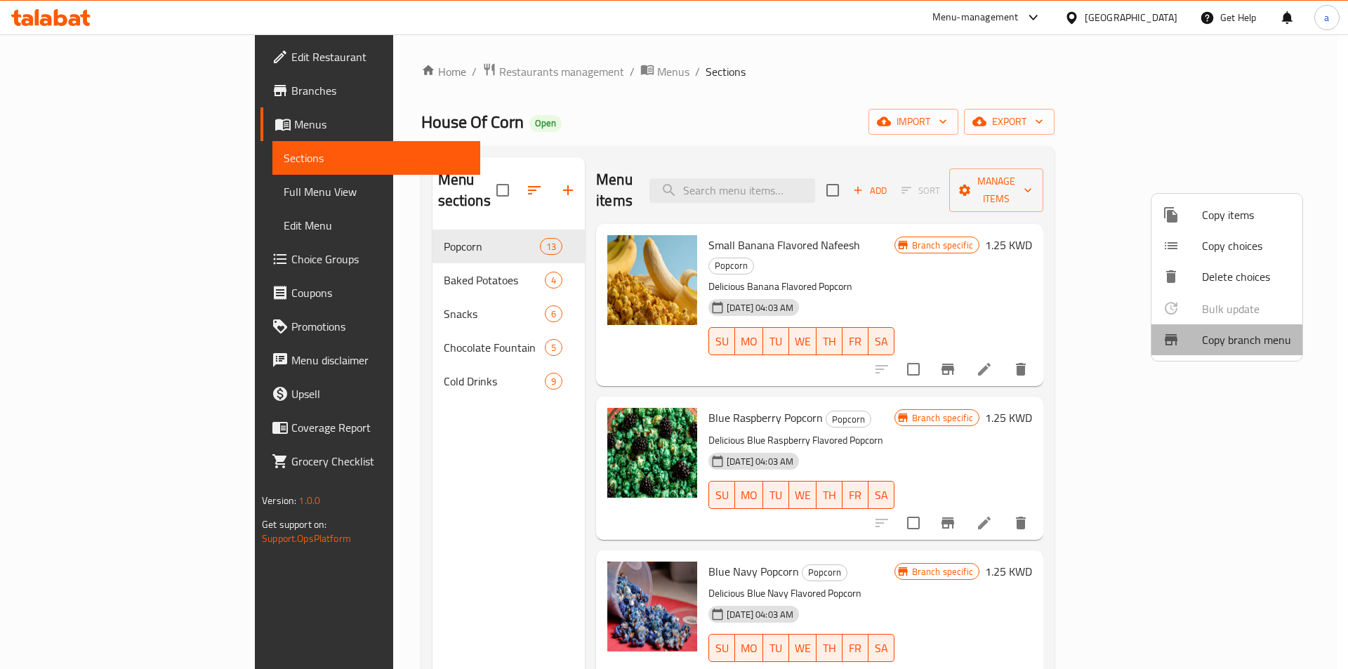
click at [1214, 341] on span "Copy branch menu" at bounding box center [1246, 339] width 89 height 17
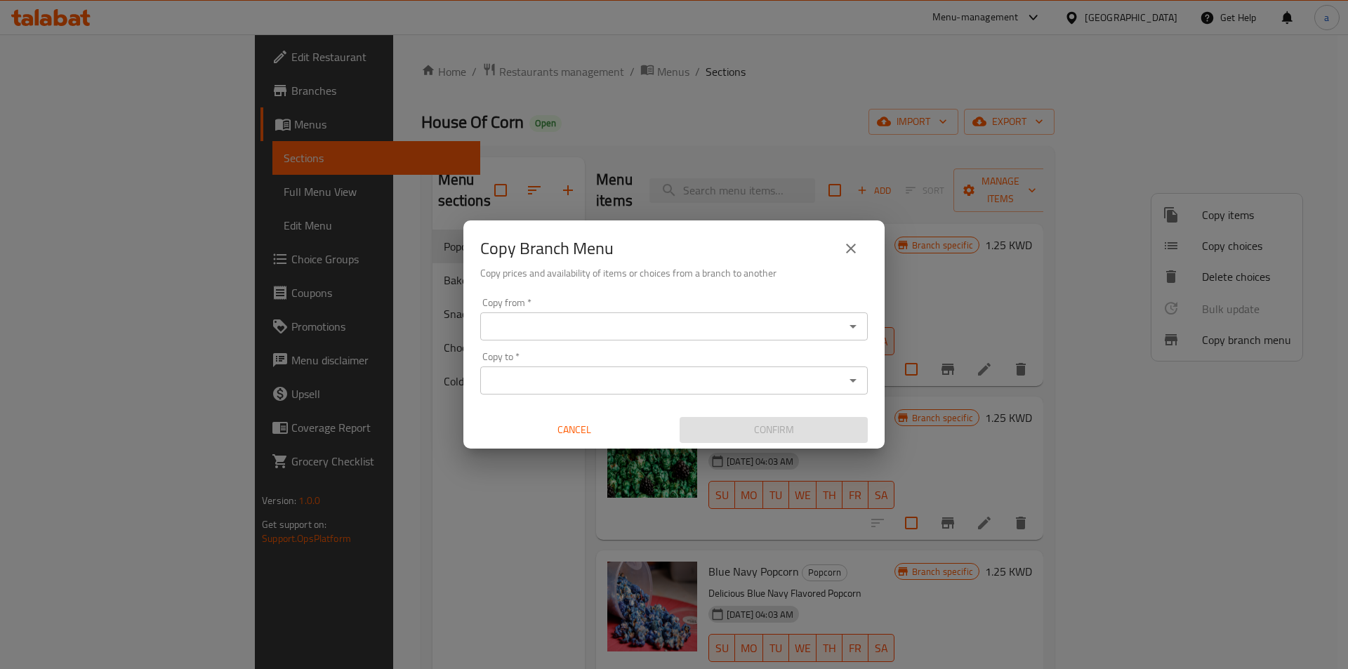
click at [750, 335] on input "Copy from   *" at bounding box center [662, 327] width 356 height 20
click at [493, 332] on input "Copy from   *" at bounding box center [662, 327] width 356 height 20
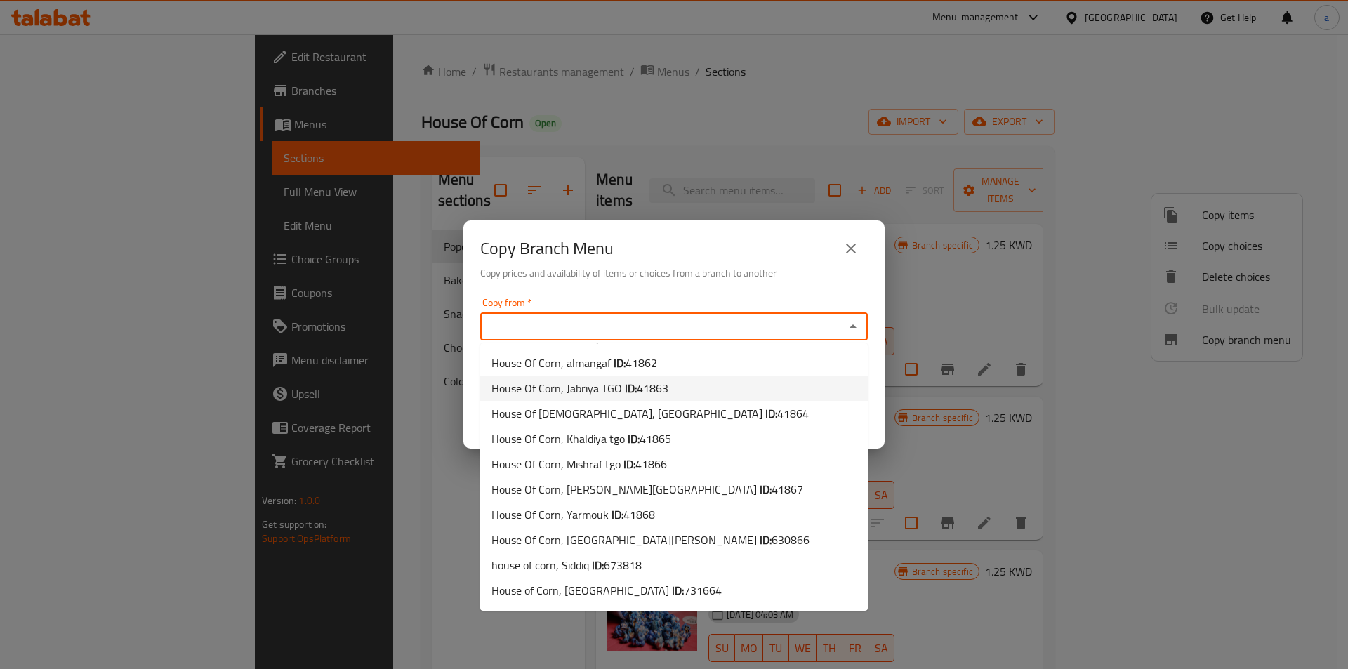
scroll to position [47, 0]
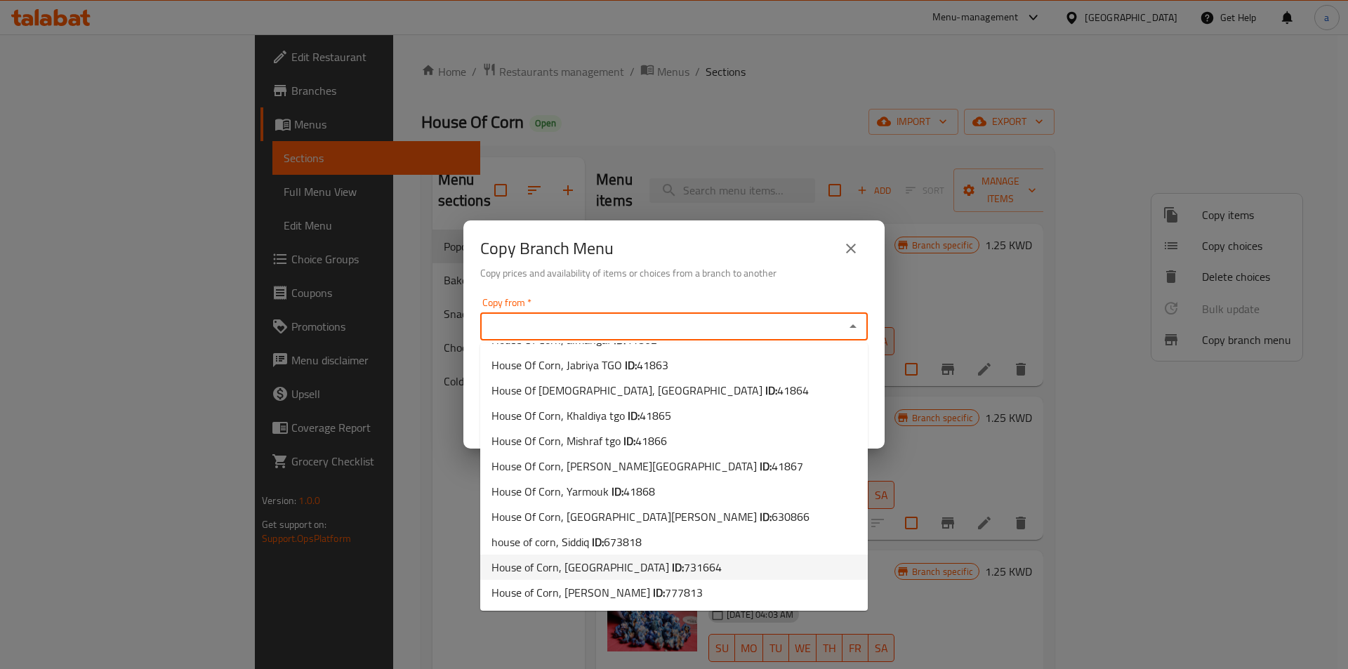
click at [681, 573] on li "House of Corn, Shuhada ID: 731664" at bounding box center [673, 566] width 387 height 25
type input "House of Corn, Shuhada"
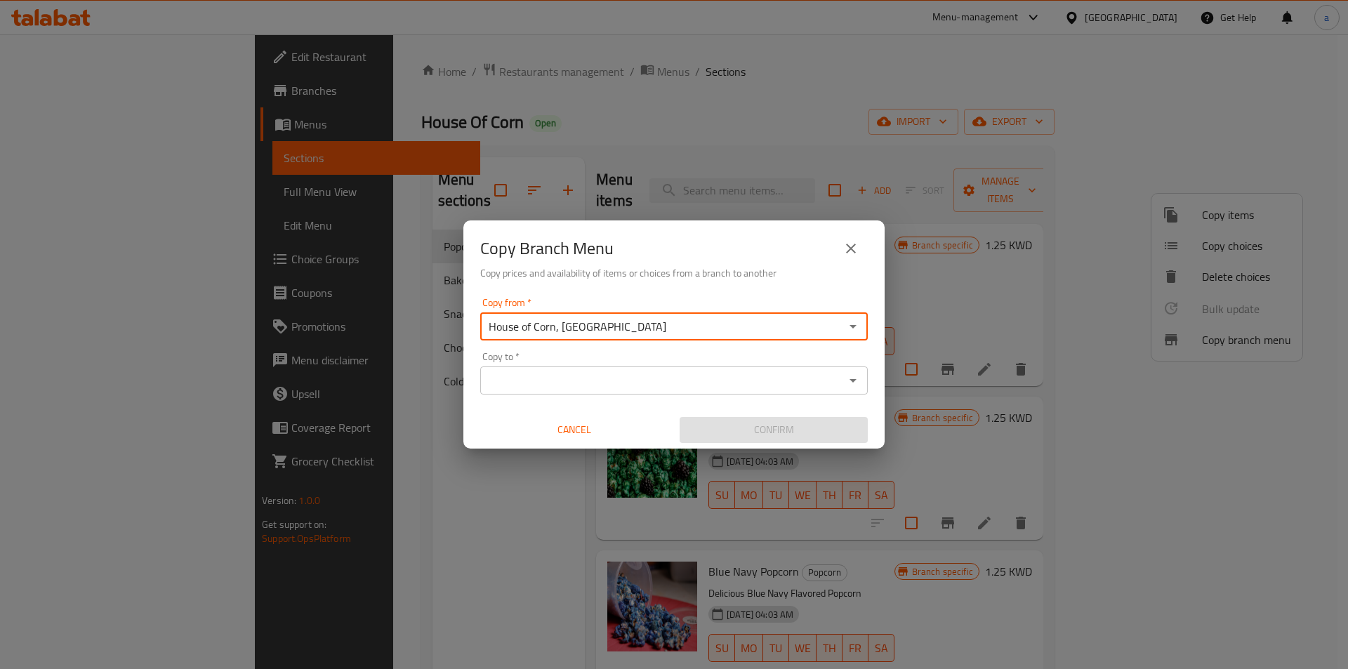
click at [636, 386] on input "Copy to   *" at bounding box center [662, 381] width 356 height 20
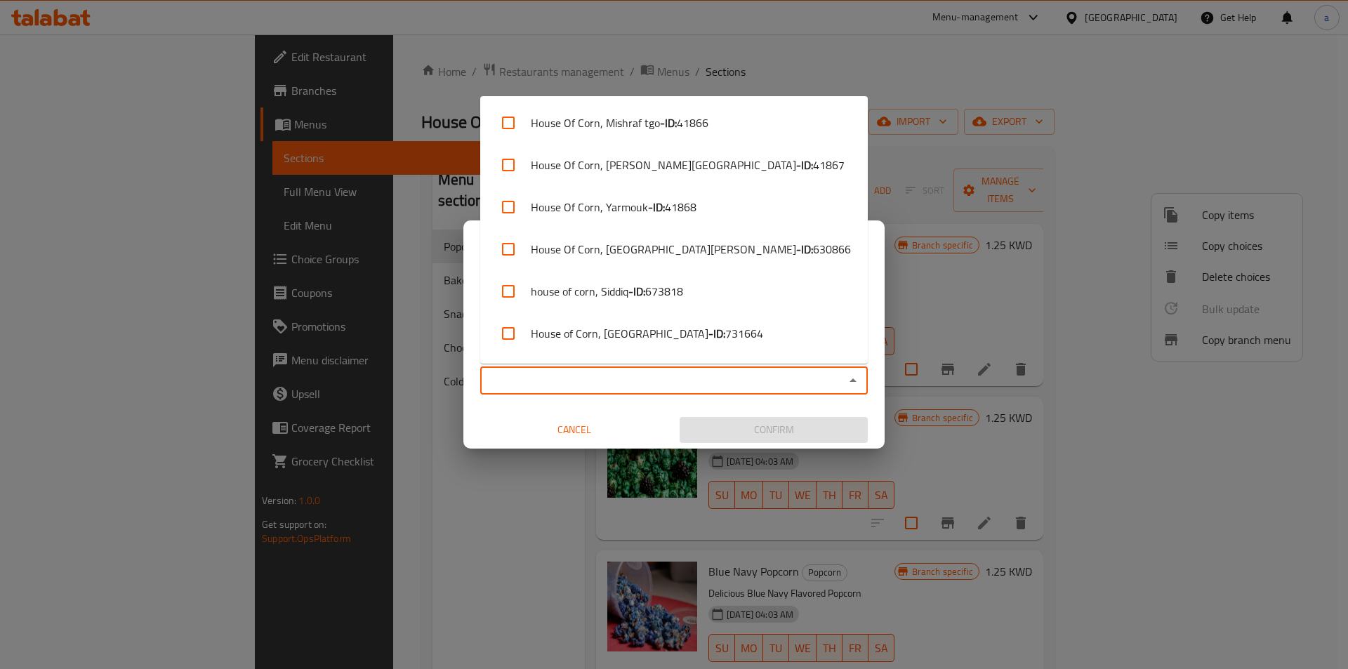
scroll to position [249, 0]
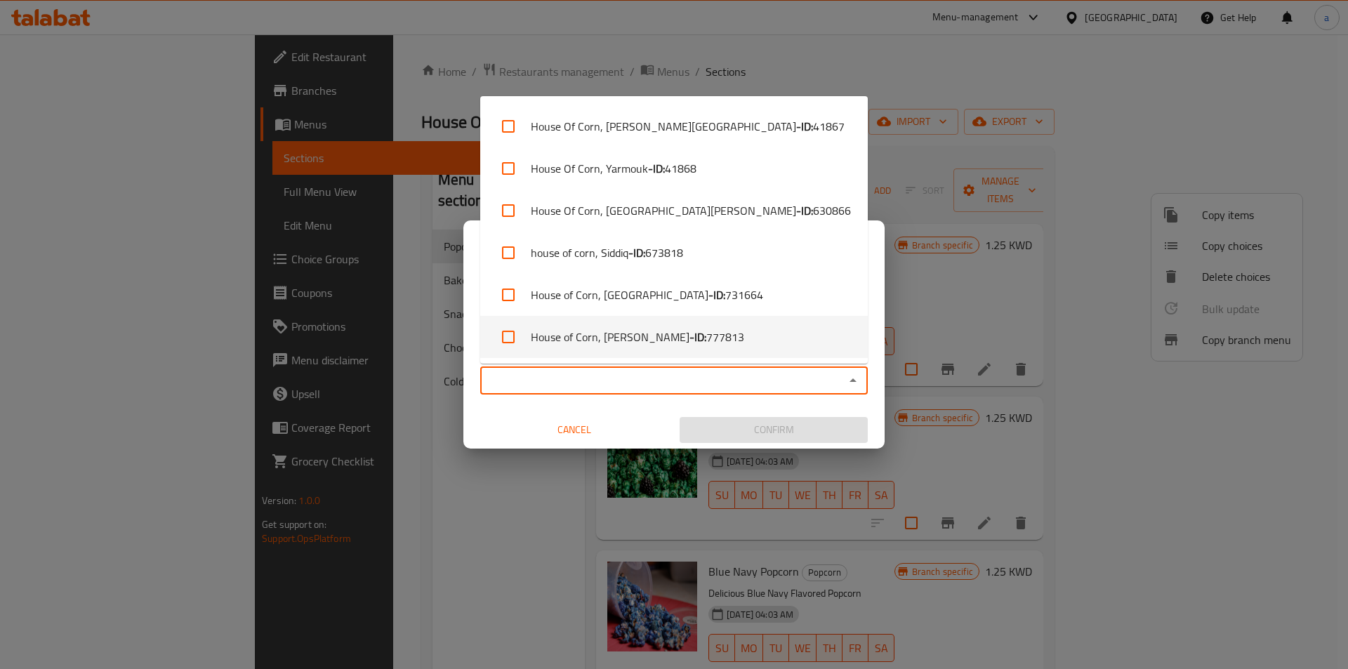
click at [706, 330] on span "777813" at bounding box center [725, 336] width 38 height 17
checkbox input "true"
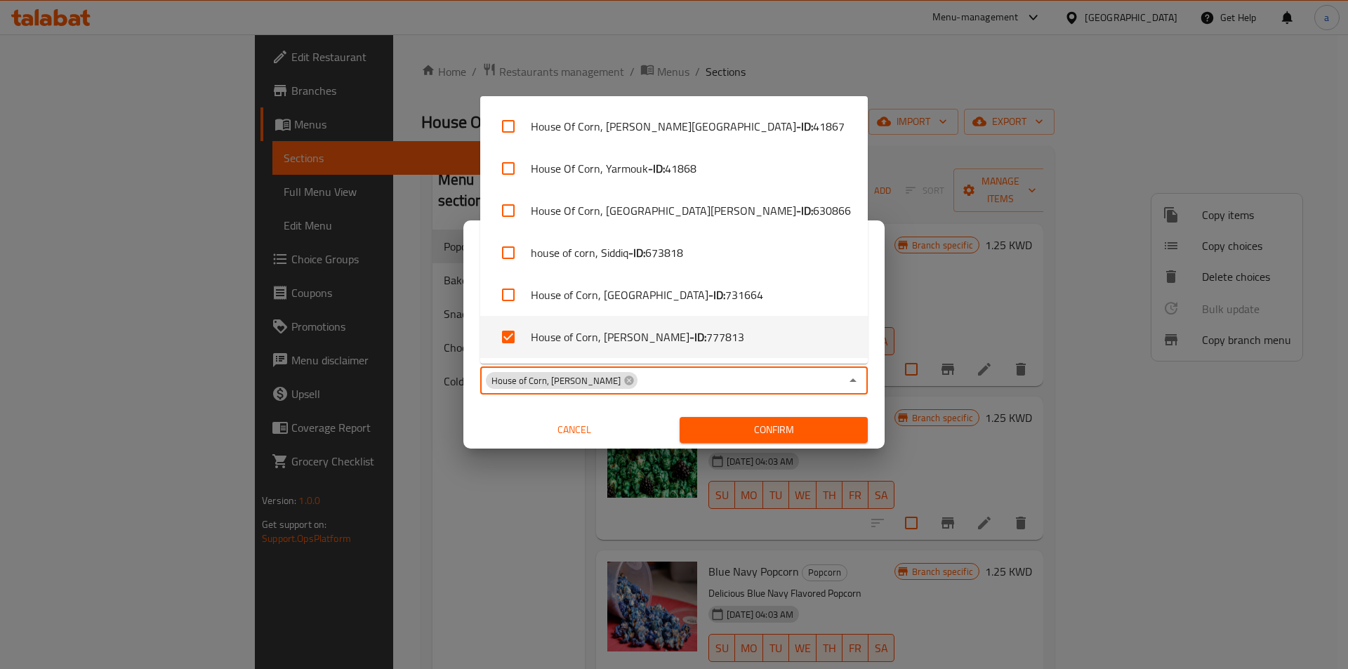
click at [712, 430] on span "Confirm" at bounding box center [774, 430] width 166 height 18
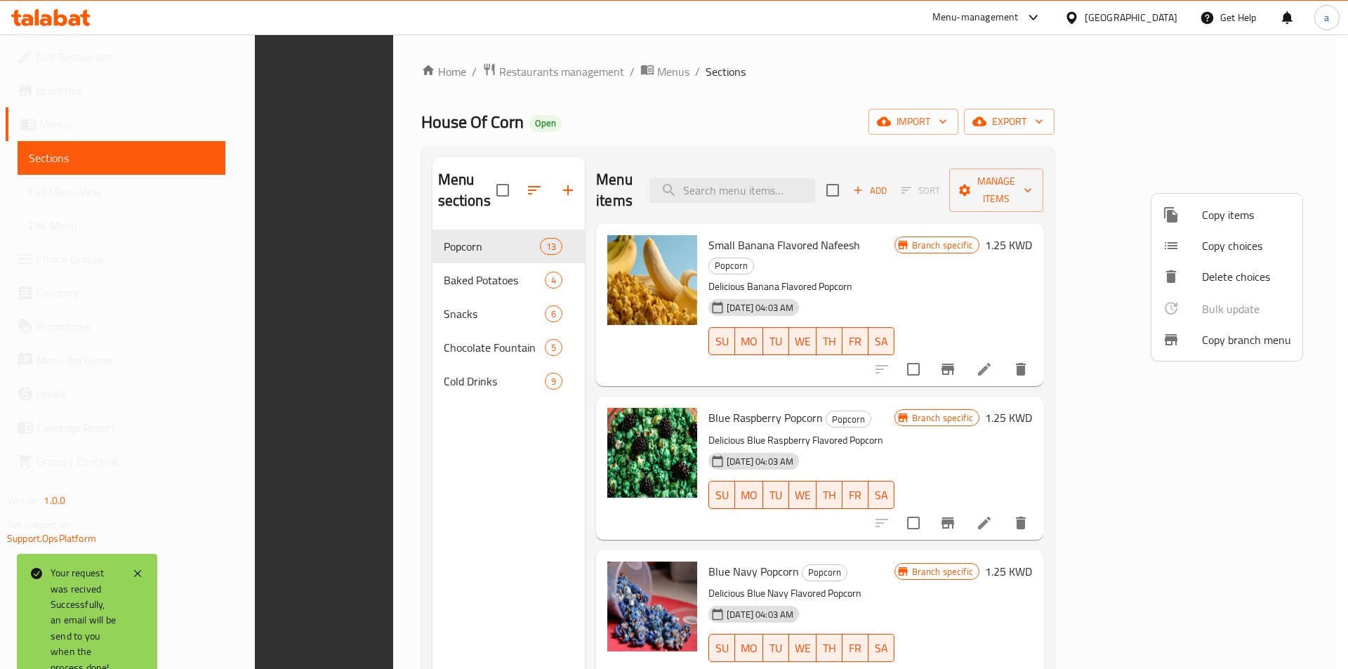
scroll to position [197, 0]
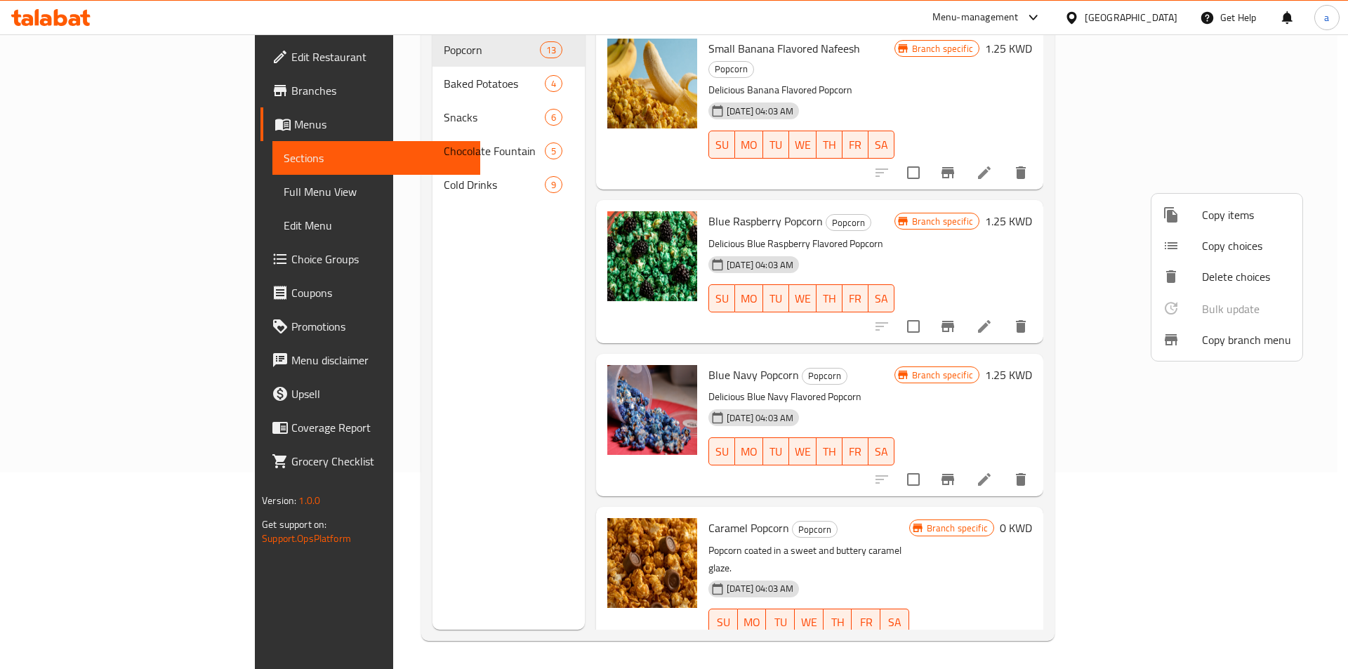
click at [99, 86] on div at bounding box center [674, 334] width 1348 height 669
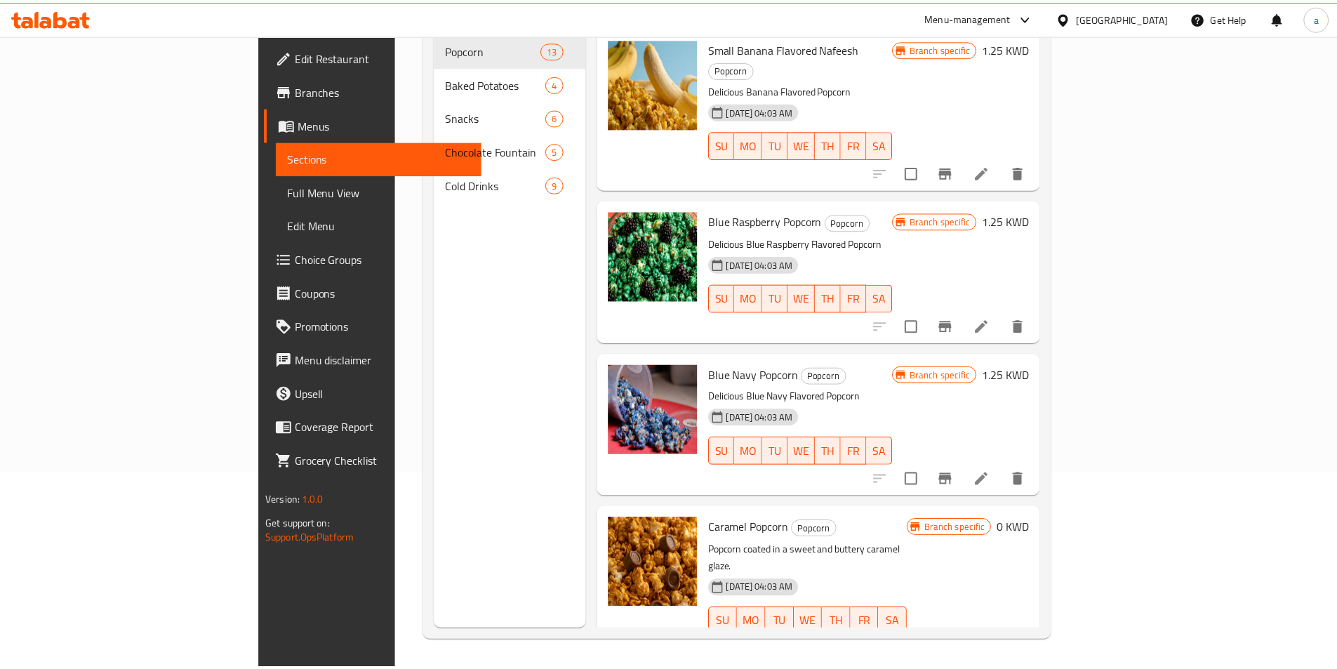
scroll to position [0, 0]
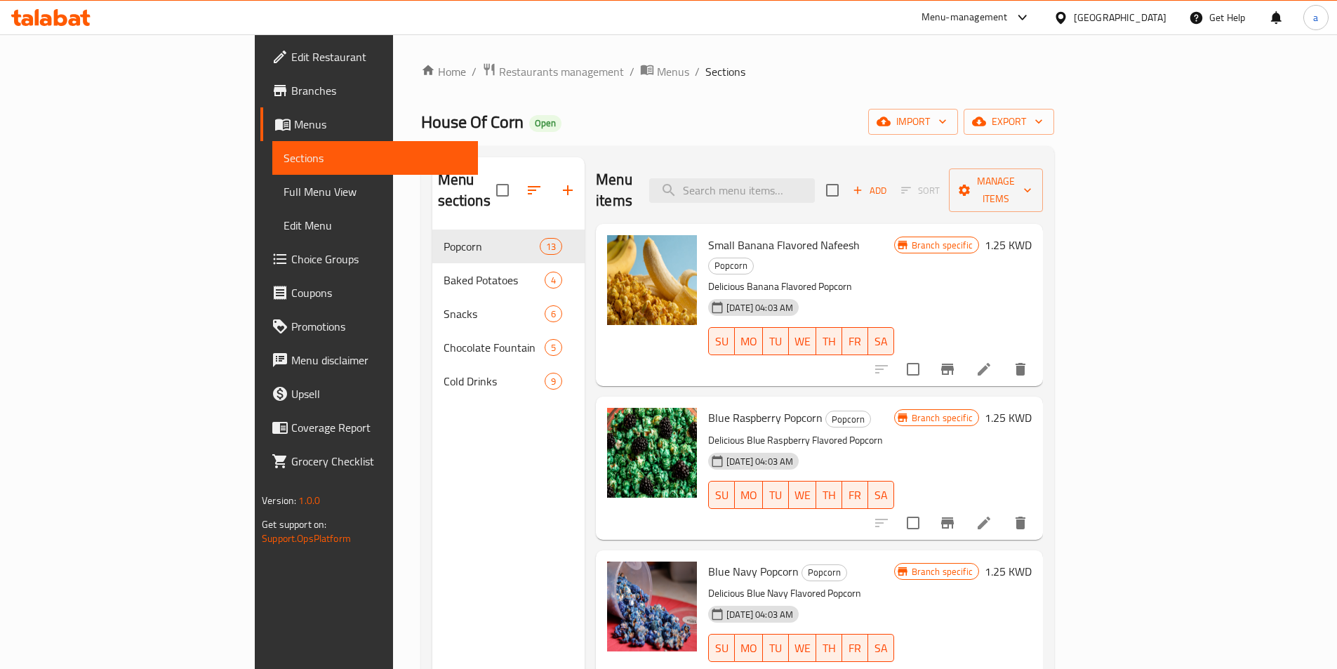
click at [260, 103] on link "Branches" at bounding box center [369, 91] width 218 height 34
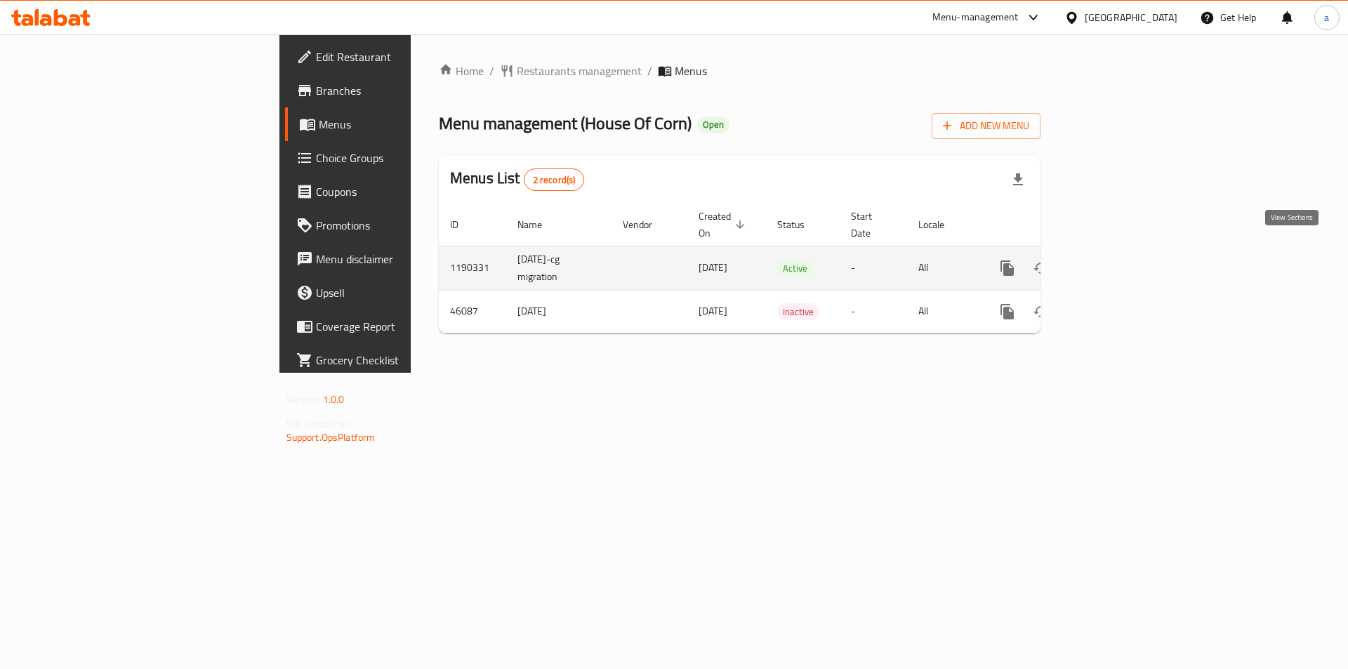
click at [1117, 260] on icon "enhanced table" at bounding box center [1108, 268] width 17 height 17
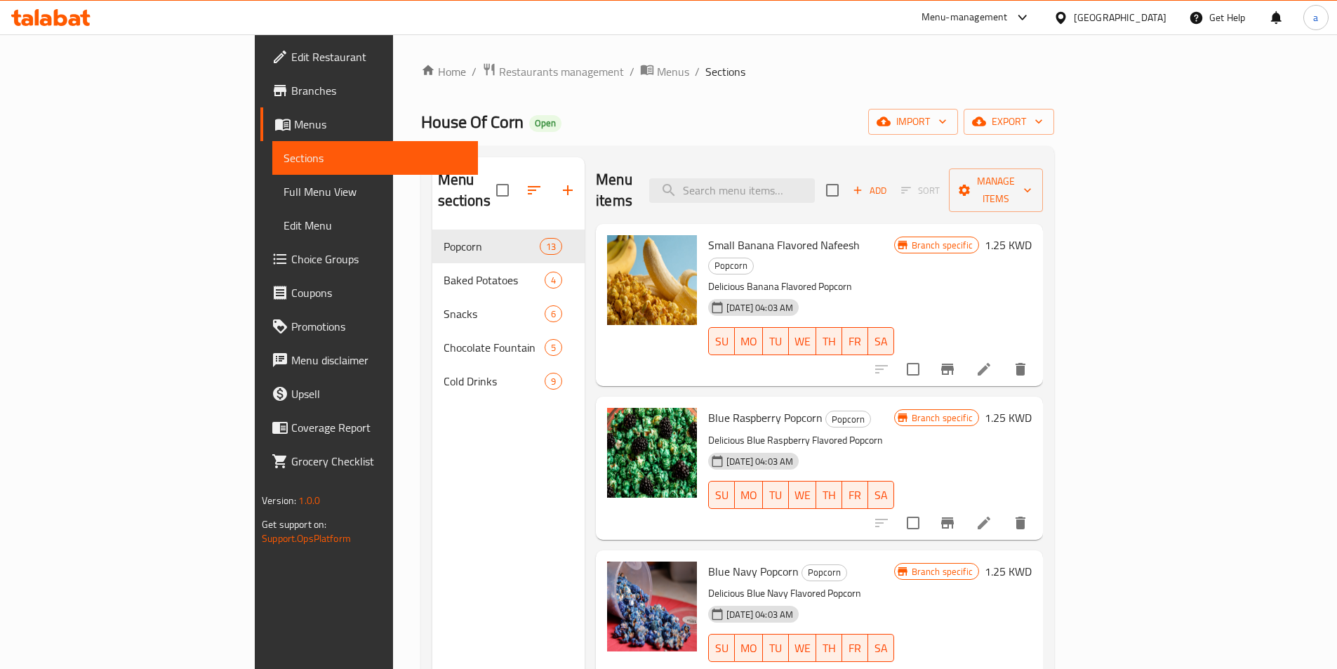
click at [260, 100] on link "Branches" at bounding box center [369, 91] width 218 height 34
